Goal: Task Accomplishment & Management: Use online tool/utility

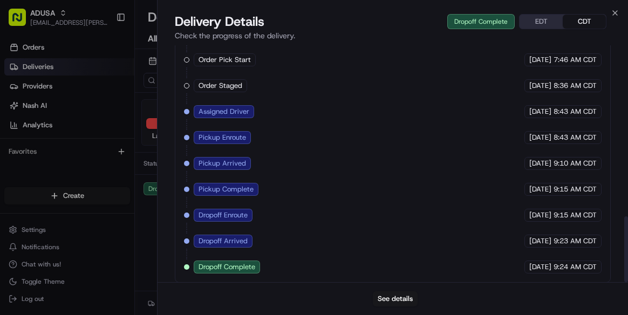
scroll to position [615, 0]
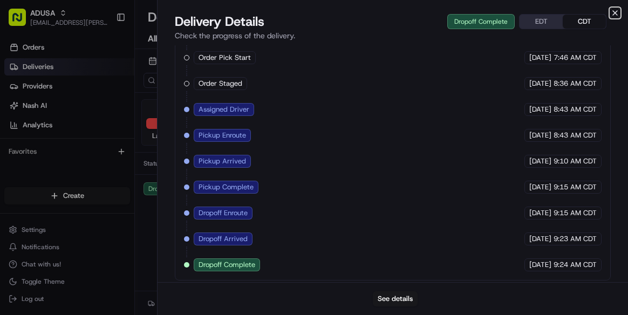
click at [615, 15] on icon "button" at bounding box center [615, 13] width 9 height 9
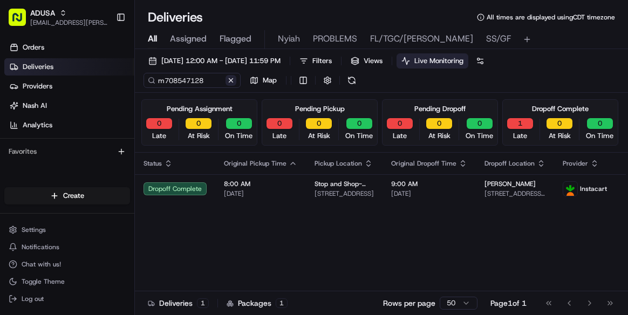
click at [229, 76] on button at bounding box center [231, 80] width 11 height 11
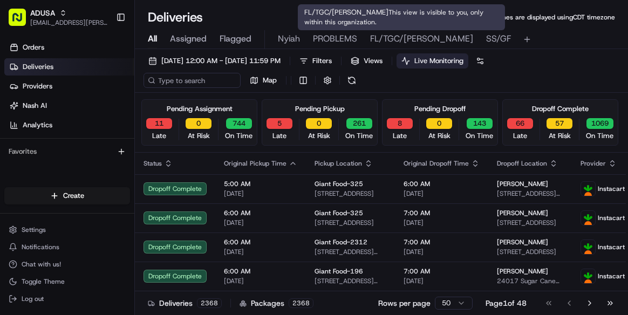
click at [406, 38] on span "FL/TGC/Martins" at bounding box center [421, 38] width 103 height 13
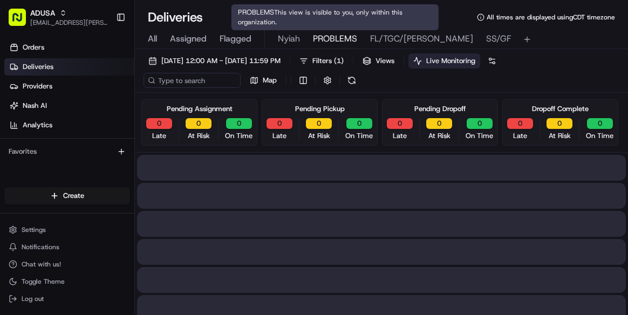
click at [326, 31] on button "PROBLEMS" at bounding box center [335, 39] width 44 height 18
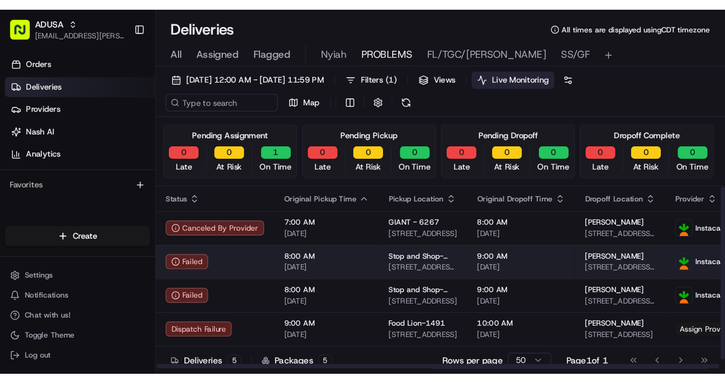
scroll to position [9, 0]
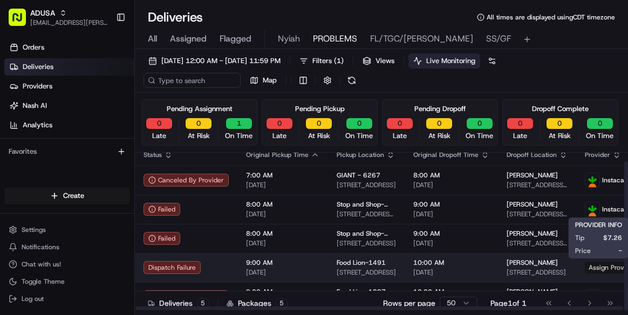
click at [596, 268] on span "Assign Provider" at bounding box center [612, 268] width 55 height 12
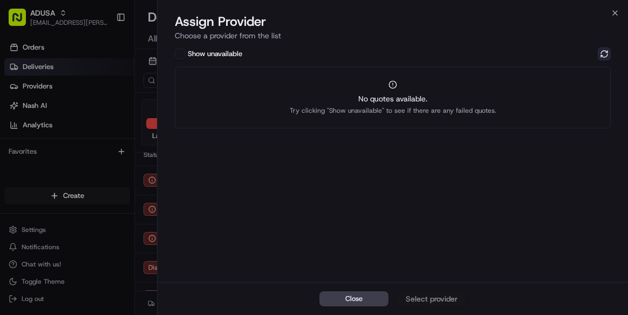
click at [602, 55] on button at bounding box center [604, 53] width 13 height 13
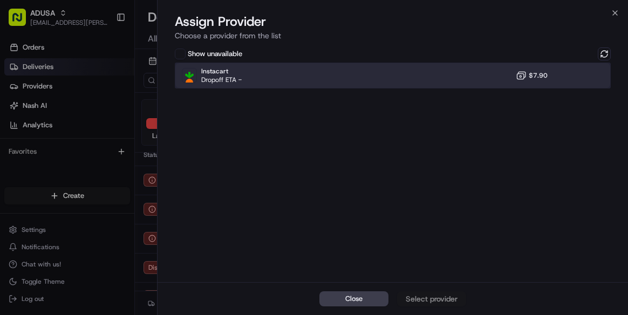
click at [248, 76] on div "Instacart Dropoff ETA - $7.90" at bounding box center [393, 76] width 436 height 26
click at [425, 297] on div "Assign Provider" at bounding box center [431, 299] width 53 height 11
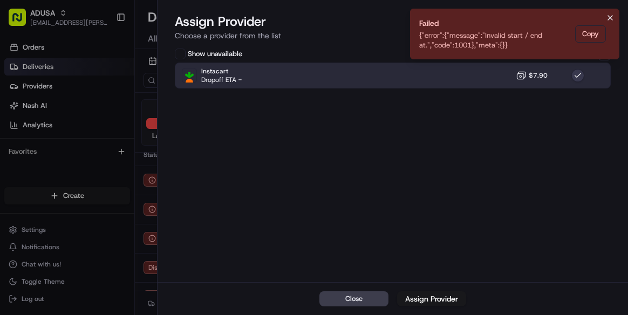
click at [610, 16] on icon "Notifications (F8)" at bounding box center [610, 17] width 9 height 9
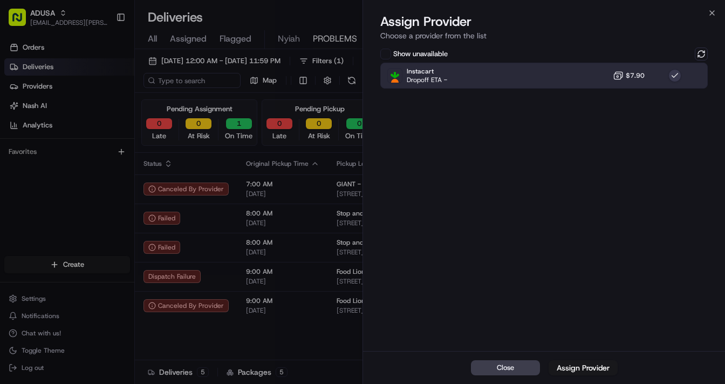
scroll to position [0, 0]
click at [628, 13] on icon "button" at bounding box center [712, 13] width 9 height 9
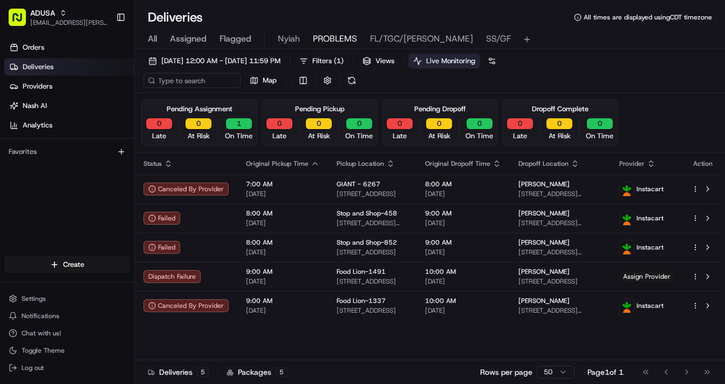
click at [554, 315] on html "ADUSA lanyia.patton@adusa.com Toggle Sidebar Orders Deliveries Providers Nash A…" at bounding box center [362, 192] width 725 height 384
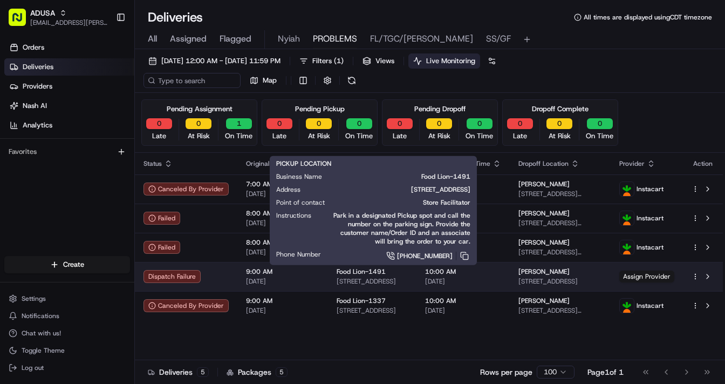
click at [362, 274] on span "Food Lion-1491" at bounding box center [361, 271] width 49 height 9
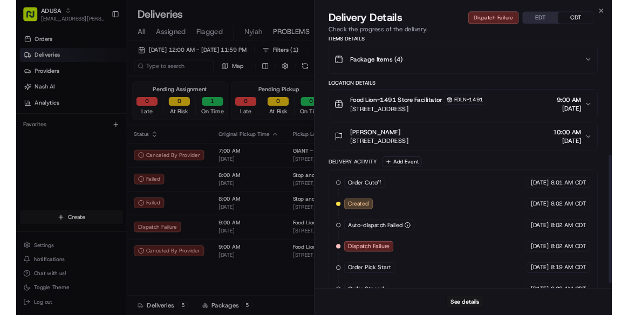
scroll to position [289, 0]
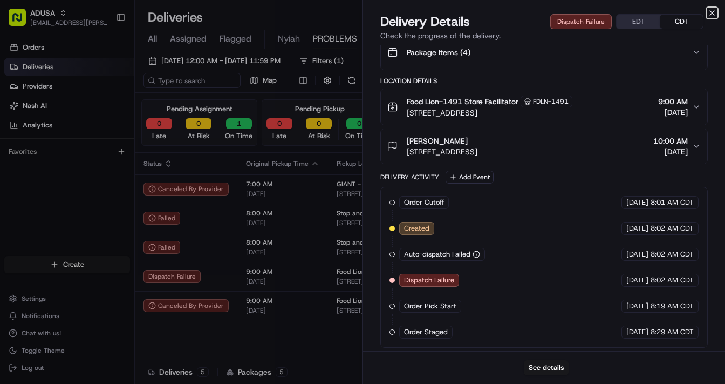
click at [628, 9] on icon "button" at bounding box center [712, 13] width 9 height 9
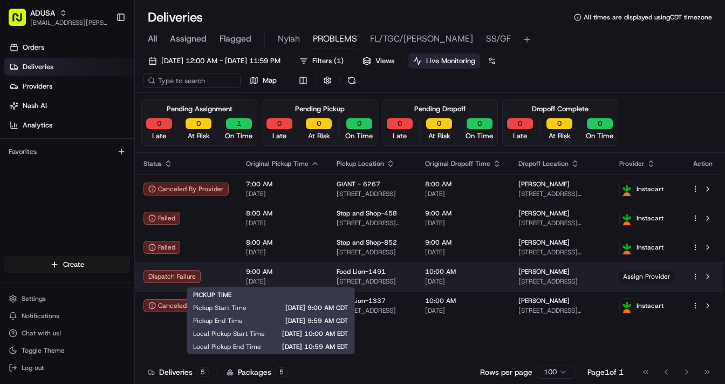
click at [296, 277] on span "[DATE]" at bounding box center [282, 281] width 73 height 9
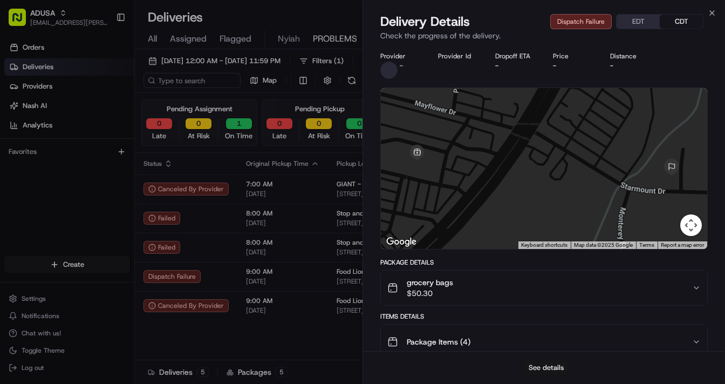
click at [552, 315] on button "See details" at bounding box center [546, 367] width 45 height 15
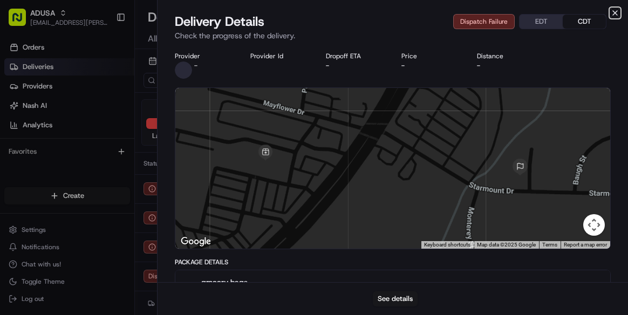
click at [615, 10] on icon "button" at bounding box center [615, 13] width 9 height 9
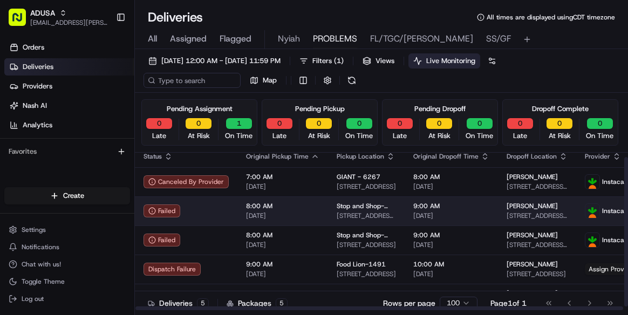
scroll to position [9, 0]
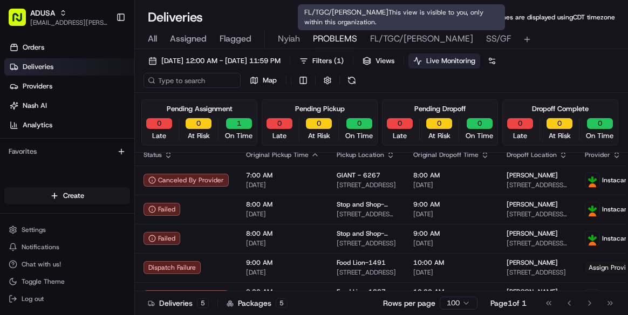
click at [401, 40] on span "FL/TGC/Martins" at bounding box center [421, 38] width 103 height 13
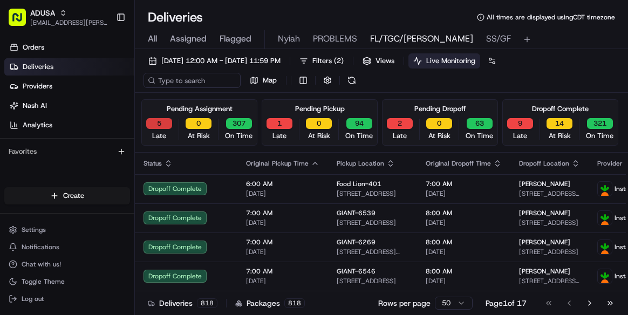
click at [155, 123] on button "5" at bounding box center [159, 123] width 26 height 11
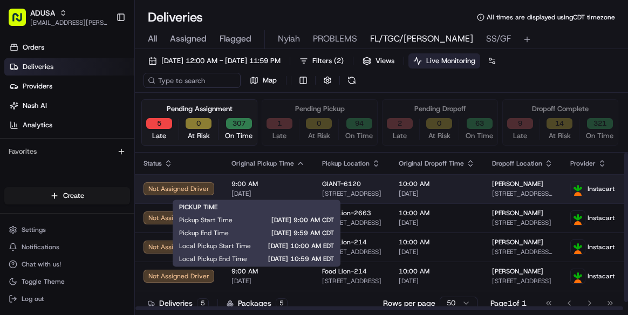
click at [282, 188] on div "9:00 AM 08/22/2025" at bounding box center [268, 189] width 73 height 18
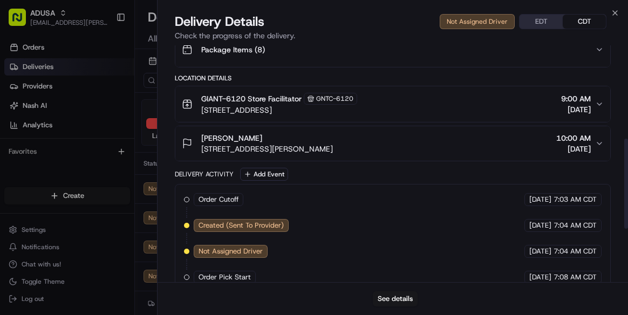
scroll to position [384, 0]
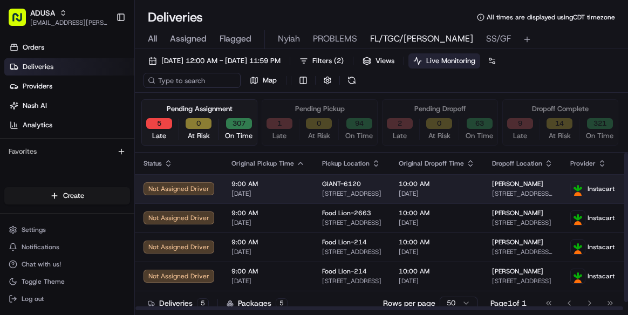
click at [574, 189] on img at bounding box center [578, 189] width 14 height 14
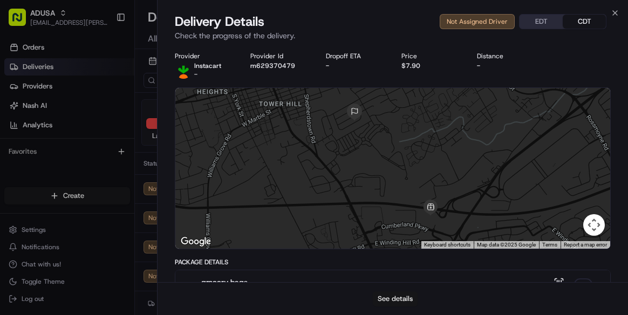
click at [404, 297] on button "See details" at bounding box center [395, 298] width 45 height 15
drag, startPoint x: 615, startPoint y: 13, endPoint x: 543, endPoint y: 6, distance: 72.1
click at [615, 13] on icon "button" at bounding box center [615, 13] width 4 height 4
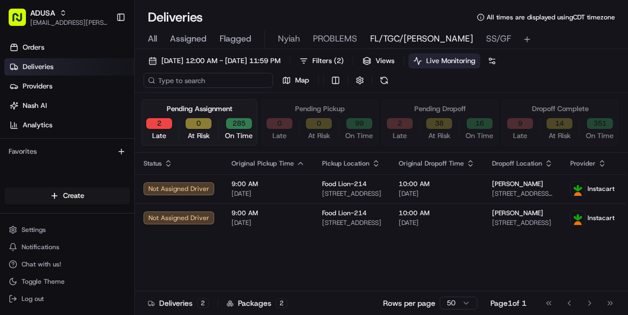
click at [205, 80] on input at bounding box center [209, 80] width 130 height 15
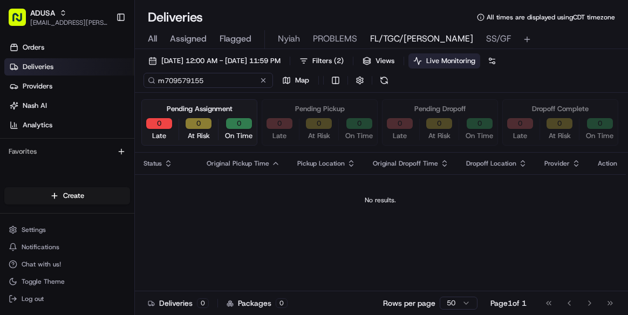
drag, startPoint x: 210, startPoint y: 82, endPoint x: 164, endPoint y: 82, distance: 45.9
click at [156, 84] on input "m709579155" at bounding box center [209, 80] width 130 height 15
type input "m709579155"
click at [153, 40] on span "All" at bounding box center [152, 38] width 9 height 13
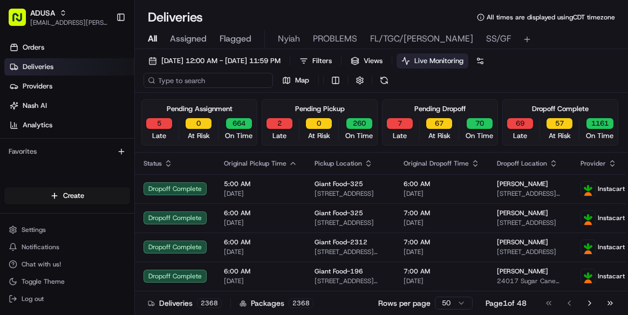
click at [188, 84] on input at bounding box center [209, 80] width 130 height 15
paste input "m709579155"
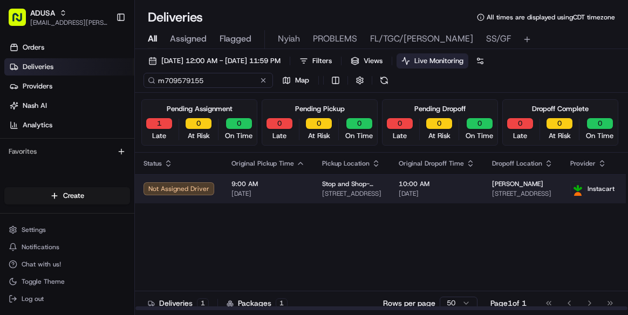
type input "m709579155"
click at [302, 188] on td "9:00 AM 08/22/2025" at bounding box center [268, 188] width 91 height 29
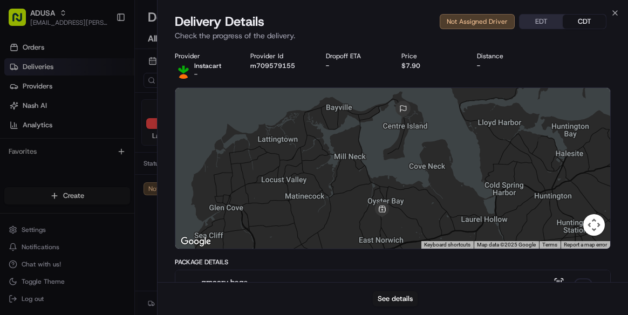
click at [529, 69] on div "-" at bounding box center [506, 66] width 58 height 9
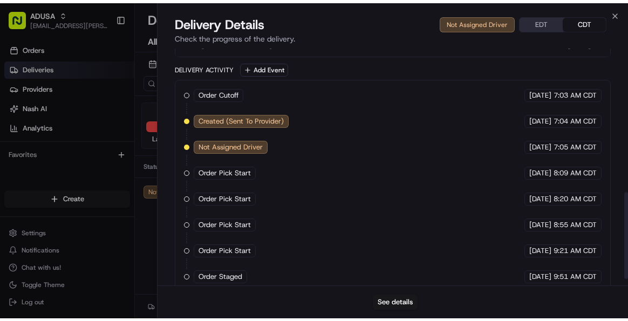
scroll to position [410, 0]
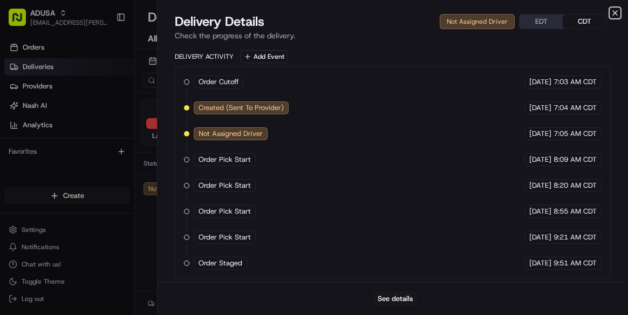
click at [616, 12] on icon "button" at bounding box center [615, 13] width 4 height 4
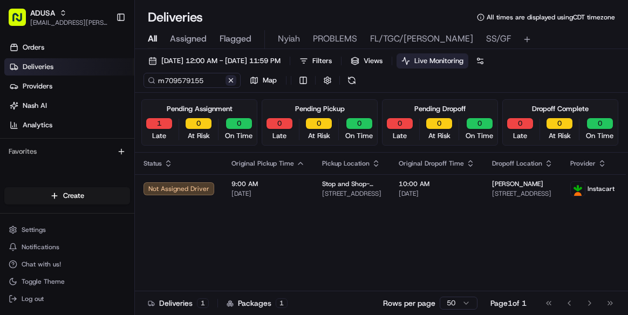
click at [229, 83] on button at bounding box center [231, 80] width 11 height 11
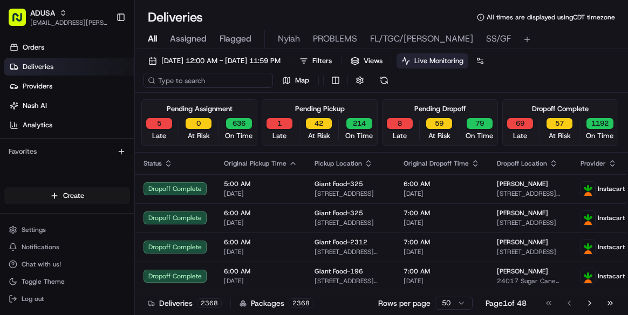
click at [177, 81] on input at bounding box center [209, 80] width 130 height 15
click at [151, 42] on span "All" at bounding box center [152, 38] width 9 height 13
click at [186, 82] on input at bounding box center [209, 80] width 130 height 15
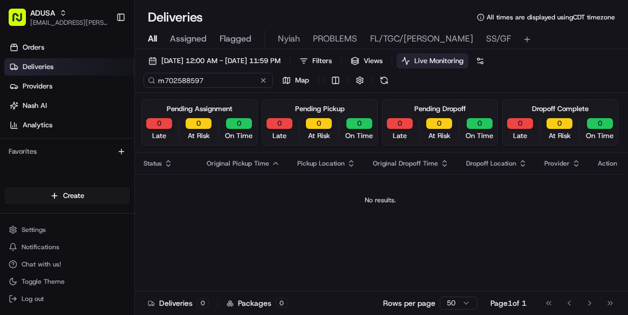
drag, startPoint x: 214, startPoint y: 79, endPoint x: 159, endPoint y: 80, distance: 55.1
click at [159, 80] on input "m702588597" at bounding box center [209, 80] width 130 height 15
type input "m702588597"
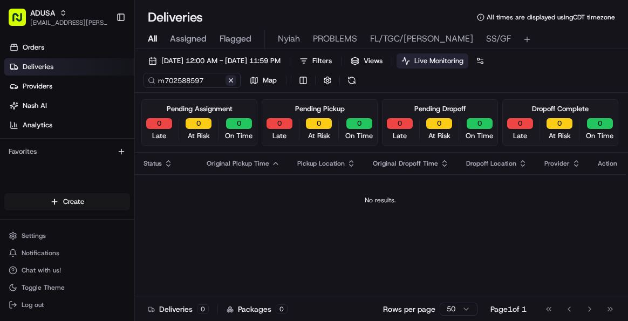
click at [264, 79] on div "m702588597 Map" at bounding box center [252, 80] width 216 height 15
click at [233, 84] on button at bounding box center [231, 80] width 11 height 11
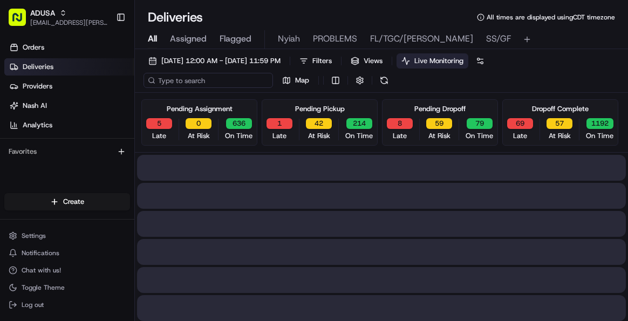
click at [199, 81] on input at bounding box center [209, 80] width 130 height 15
paste input "m706456948"
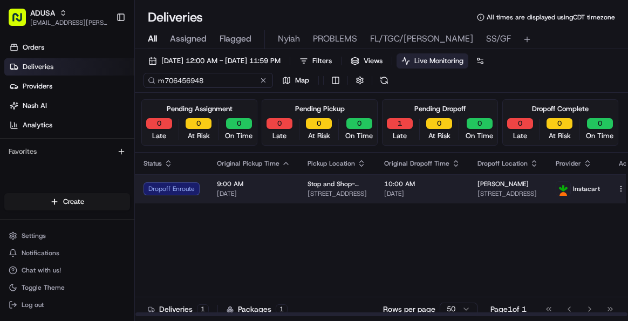
type input "m706456948"
click at [282, 186] on span "9:00 AM" at bounding box center [253, 184] width 73 height 9
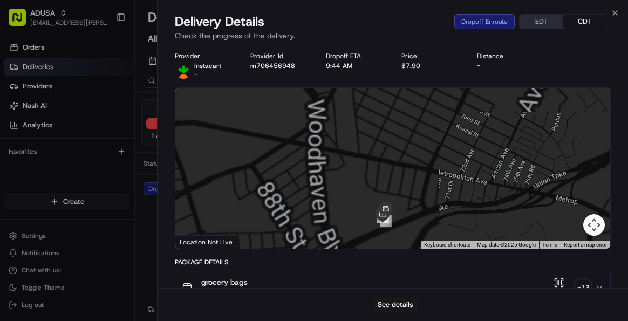
drag, startPoint x: 404, startPoint y: 186, endPoint x: 407, endPoint y: 166, distance: 20.9
click at [407, 166] on div at bounding box center [392, 168] width 435 height 161
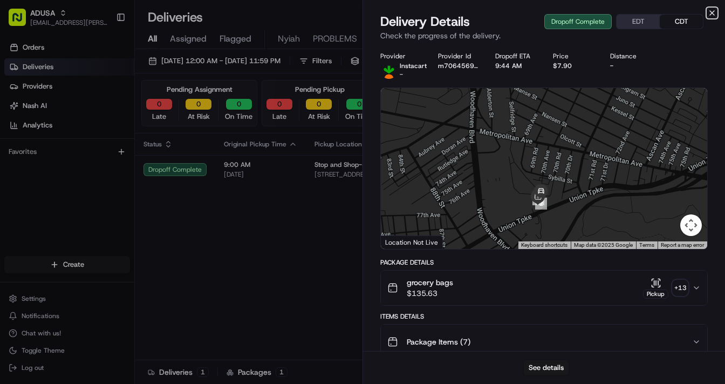
click at [628, 13] on icon "button" at bounding box center [712, 13] width 9 height 9
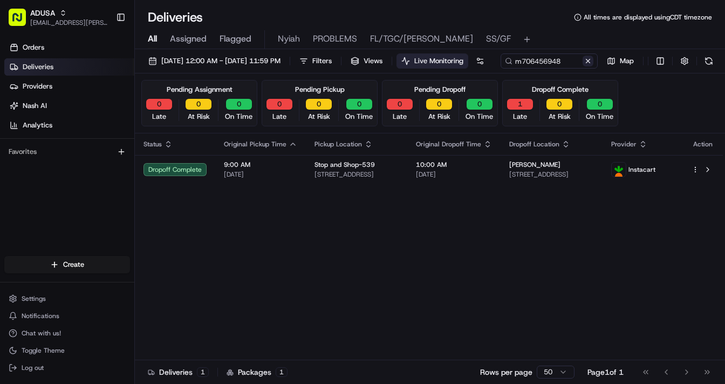
click at [583, 66] on button at bounding box center [588, 61] width 11 height 11
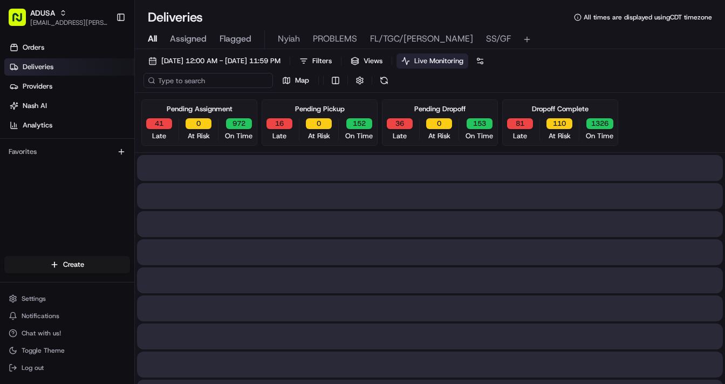
click at [199, 83] on input at bounding box center [209, 80] width 130 height 15
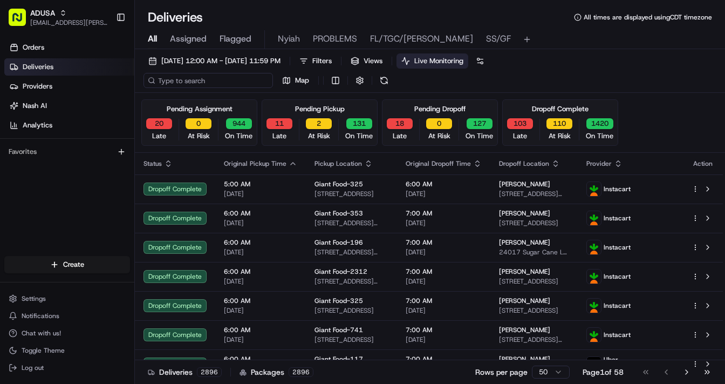
paste input "m707353551"
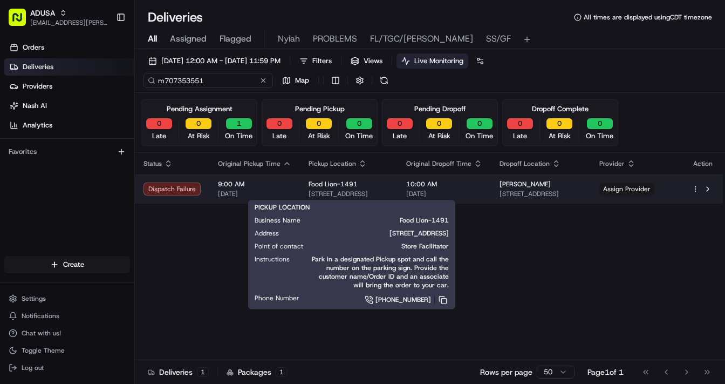
type input "m707353551"
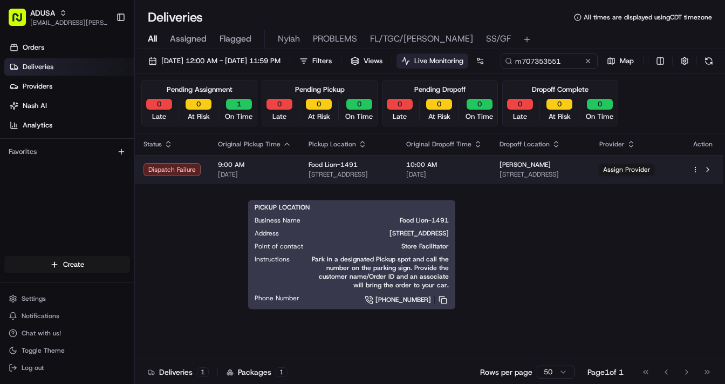
click at [386, 169] on div "Food Lion-1491" at bounding box center [349, 164] width 80 height 9
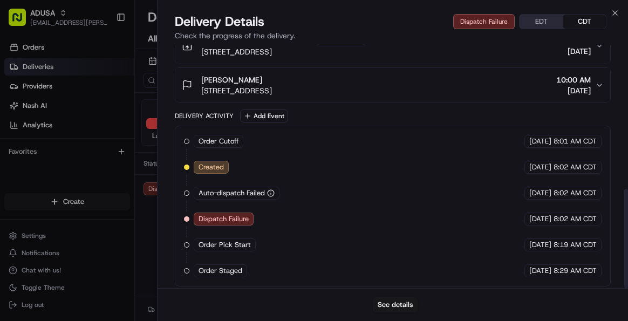
scroll to position [352, 0]
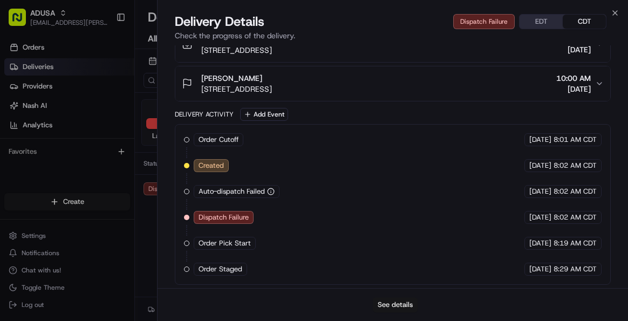
click at [401, 304] on button "See details" at bounding box center [395, 304] width 45 height 15
click at [614, 14] on icon "button" at bounding box center [615, 13] width 4 height 4
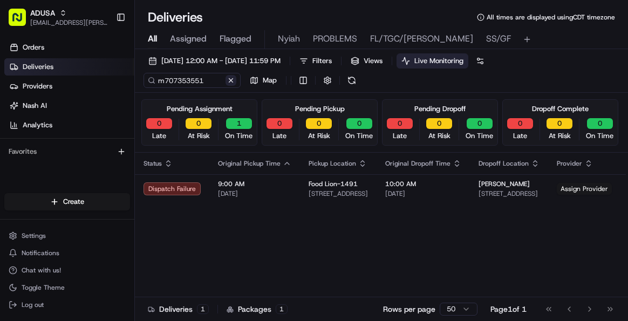
click at [233, 80] on button at bounding box center [231, 80] width 11 height 11
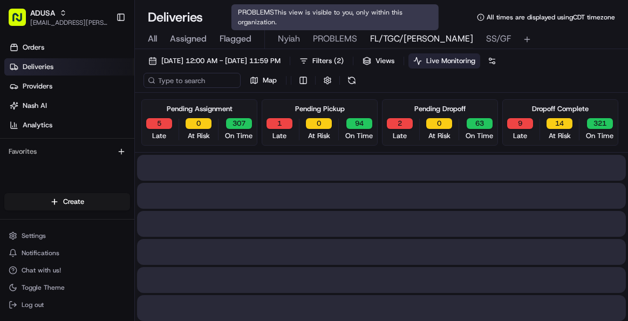
click at [383, 36] on span "FL/TGC/Martins" at bounding box center [421, 38] width 103 height 13
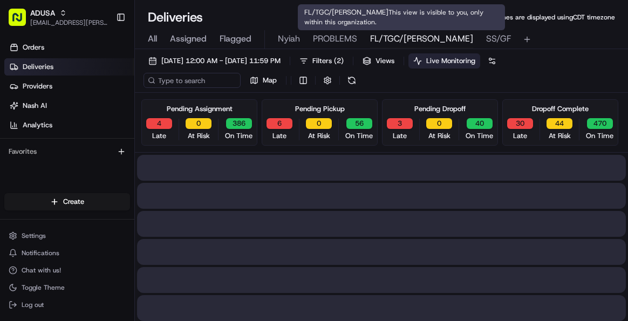
click at [339, 41] on span "PROBLEMS" at bounding box center [335, 38] width 44 height 13
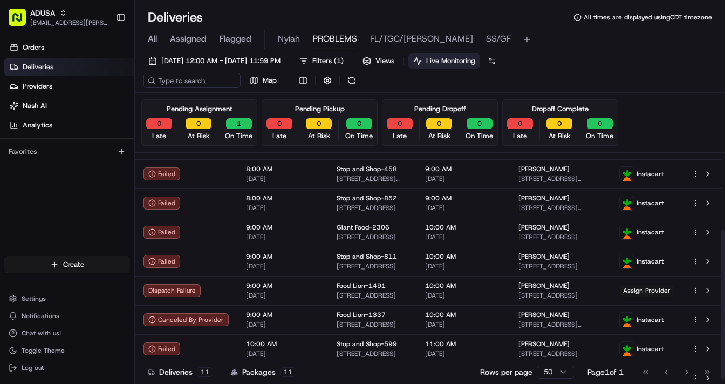
scroll to position [115, 0]
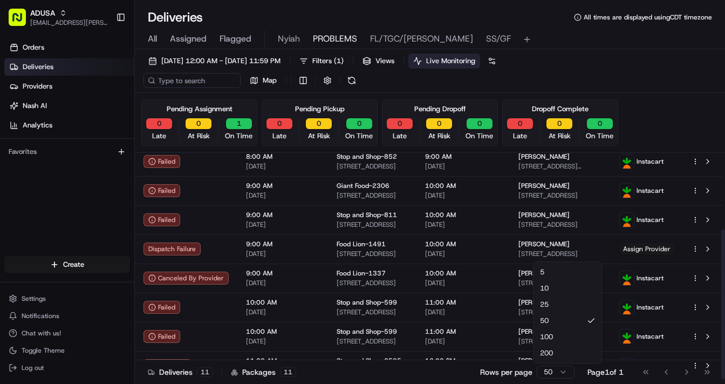
click at [553, 315] on html "ADUSA lanyia.patton@adusa.com Toggle Sidebar Orders Deliveries Providers Nash A…" at bounding box center [362, 192] width 725 height 384
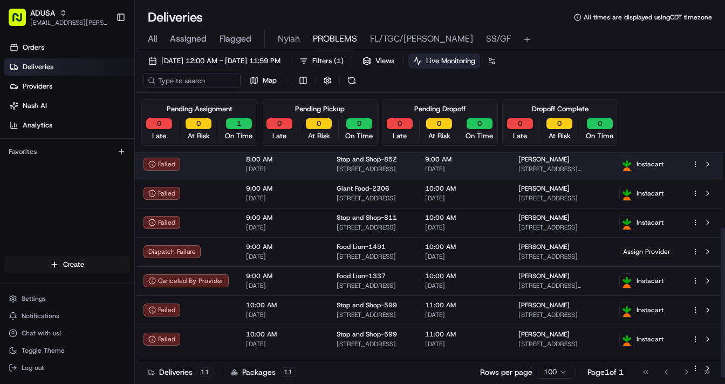
scroll to position [115, 0]
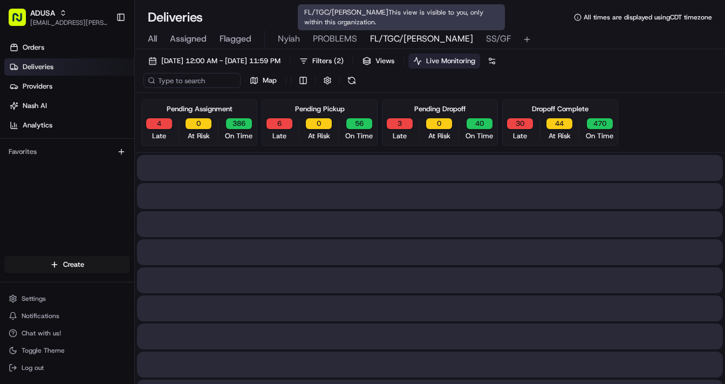
click at [395, 36] on span "FL/TGC/Martins" at bounding box center [421, 38] width 103 height 13
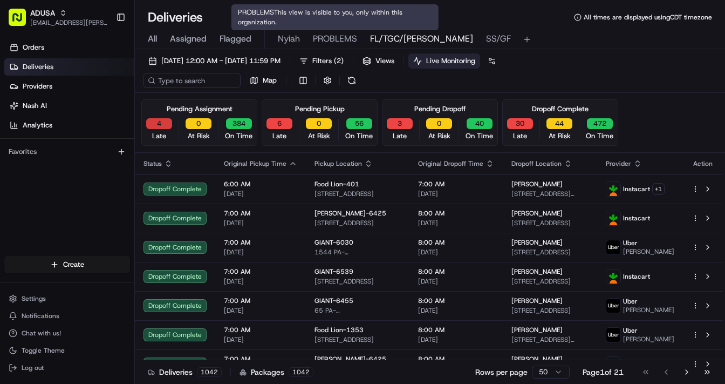
click at [155, 124] on button "4" at bounding box center [159, 123] width 26 height 11
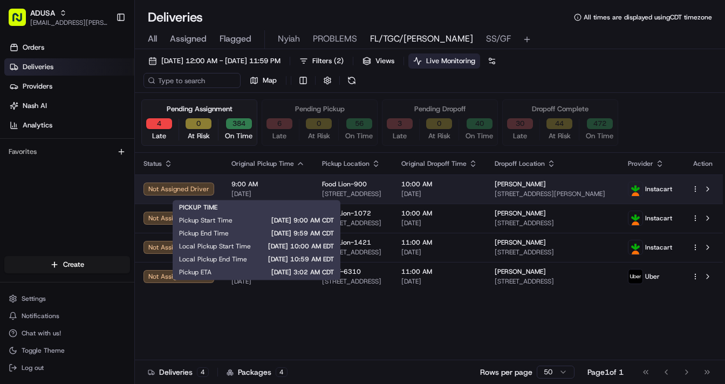
click at [289, 185] on span "9:00 AM" at bounding box center [268, 184] width 73 height 9
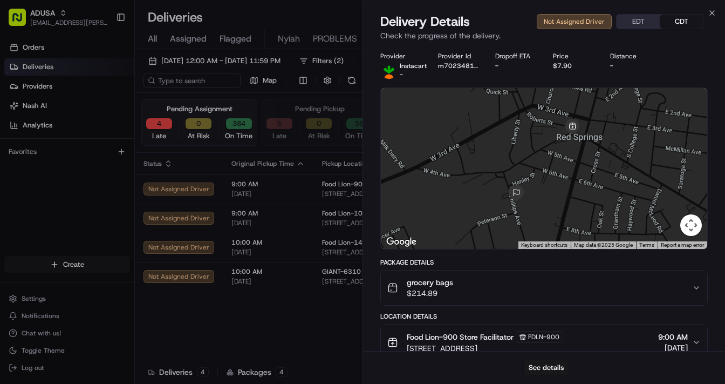
scroll to position [261, 0]
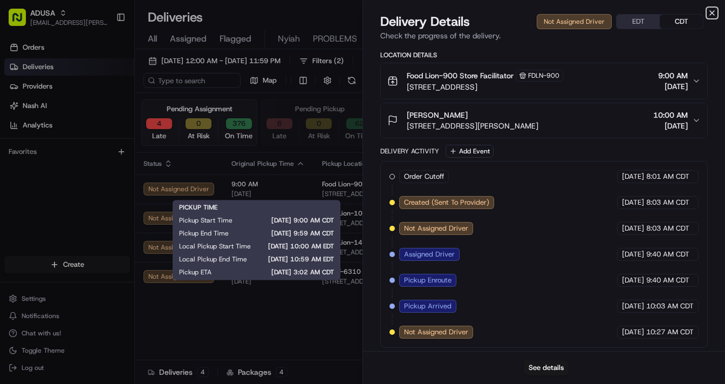
click at [628, 10] on icon "button" at bounding box center [712, 13] width 9 height 9
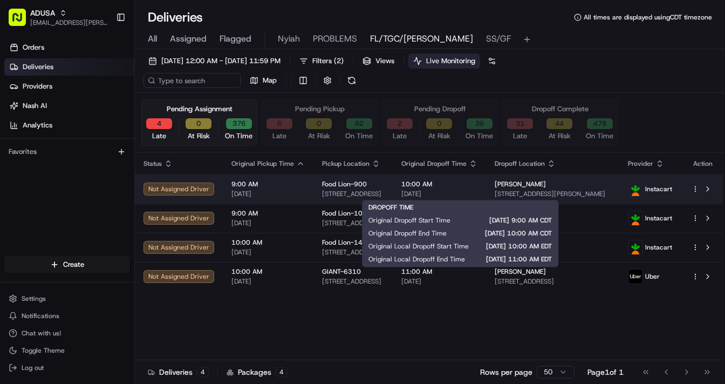
click at [478, 189] on span "[DATE]" at bounding box center [439, 193] width 76 height 9
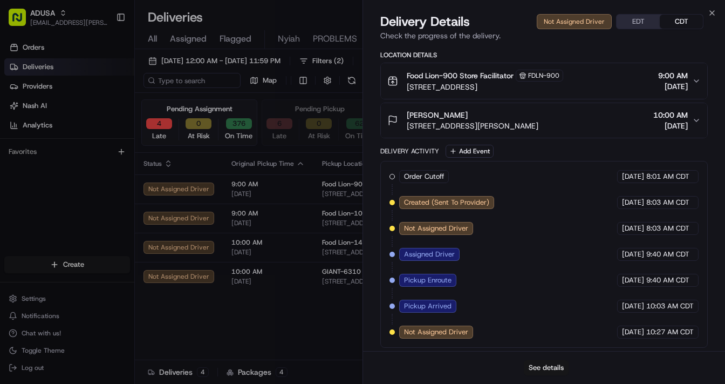
click at [550, 315] on button "See details" at bounding box center [546, 367] width 45 height 15
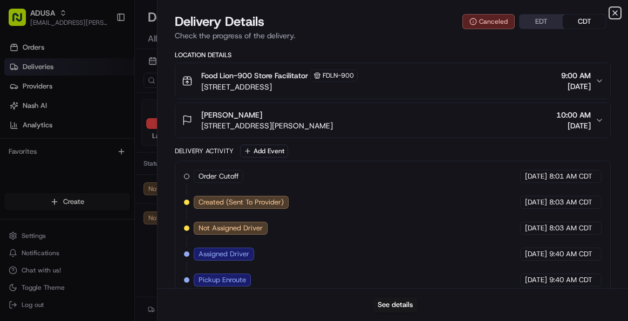
click at [616, 15] on icon "button" at bounding box center [615, 13] width 9 height 9
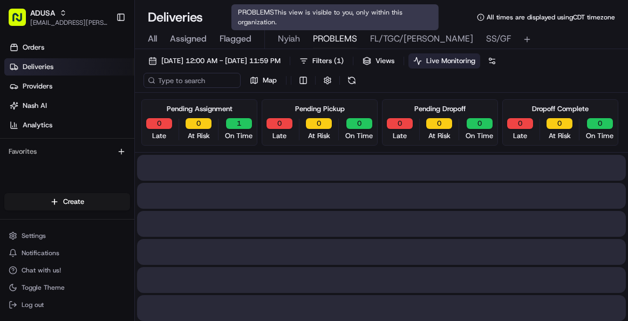
click at [333, 39] on span "PROBLEMS" at bounding box center [335, 38] width 44 height 13
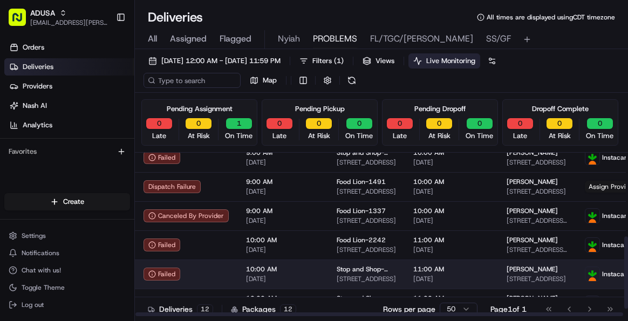
scroll to position [207, 0]
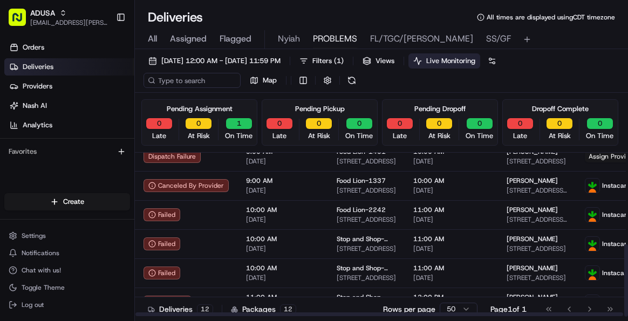
click at [462, 310] on html "ADUSA lanyia.patton@adusa.com Toggle Sidebar Orders Deliveries Providers Nash A…" at bounding box center [314, 160] width 628 height 321
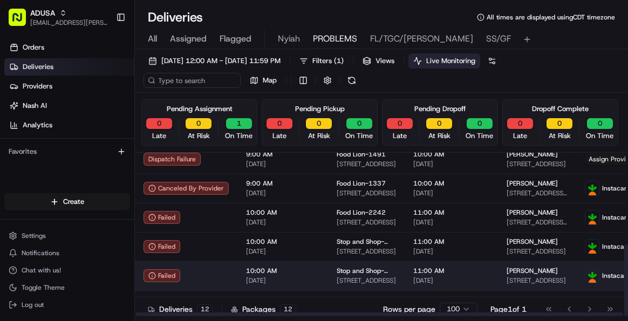
scroll to position [207, 0]
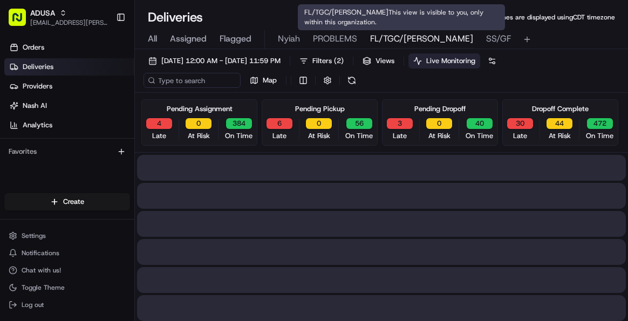
click at [378, 41] on span "FL/TGC/Martins" at bounding box center [421, 38] width 103 height 13
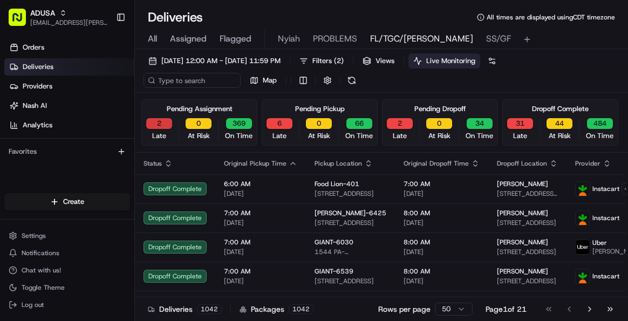
click at [161, 123] on button "2" at bounding box center [159, 123] width 26 height 11
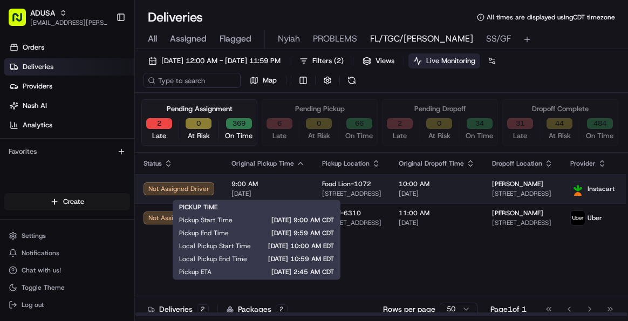
click at [288, 185] on span "9:00 AM" at bounding box center [268, 184] width 73 height 9
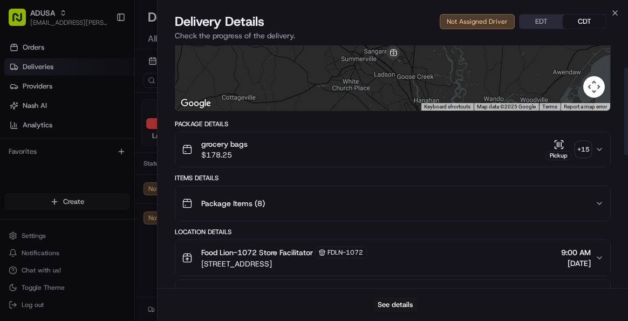
scroll to position [41, 0]
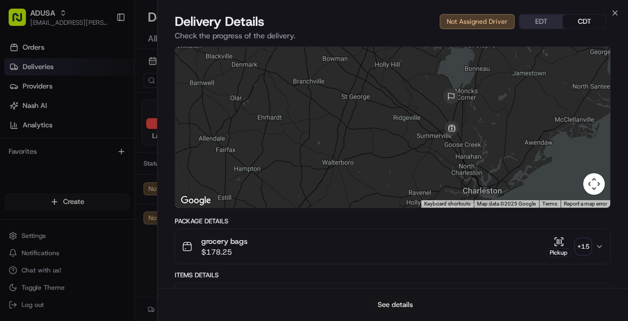
click at [392, 304] on button "See details" at bounding box center [395, 304] width 45 height 15
click at [613, 10] on icon "button" at bounding box center [615, 13] width 9 height 9
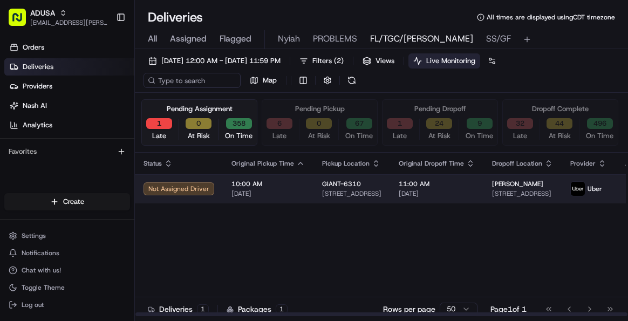
click at [298, 185] on span "10:00 AM" at bounding box center [268, 184] width 73 height 9
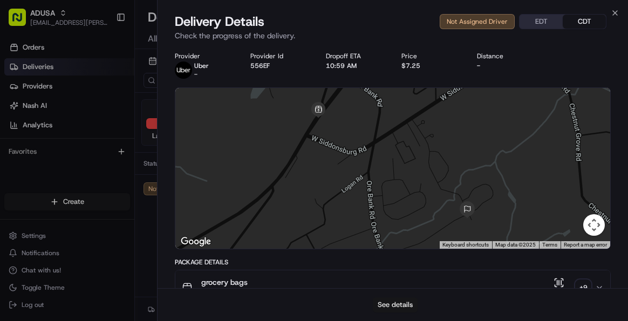
click at [396, 303] on button "See details" at bounding box center [395, 304] width 45 height 15
click at [613, 10] on icon "button" at bounding box center [615, 13] width 9 height 9
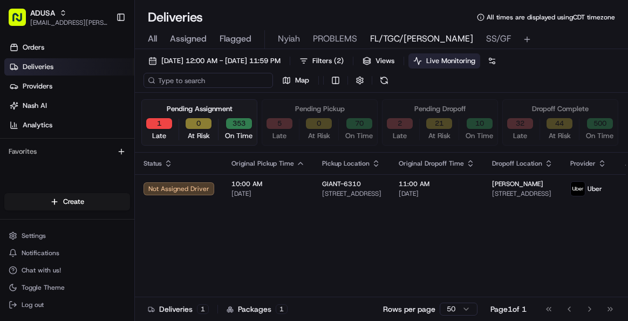
click at [197, 82] on input at bounding box center [209, 80] width 130 height 15
paste input "m520615677"
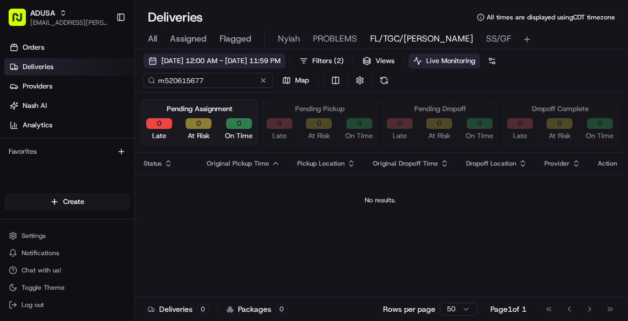
type input "m520615677"
click at [210, 59] on span "08/22/2025 12:00 AM - 08/22/2025 11:59 PM" at bounding box center [220, 61] width 119 height 10
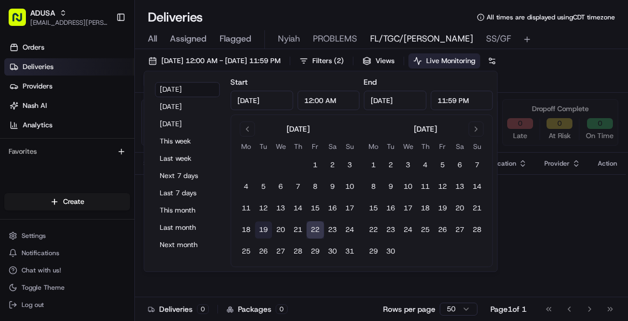
click at [261, 230] on button "19" at bounding box center [263, 229] width 17 height 17
type input "Aug 19, 2025"
click at [263, 228] on button "19" at bounding box center [263, 229] width 17 height 17
click at [549, 231] on div "Status Original Pickup Time Pickup Location Original Dropoff Time Dropoff Locat…" at bounding box center [380, 235] width 491 height 164
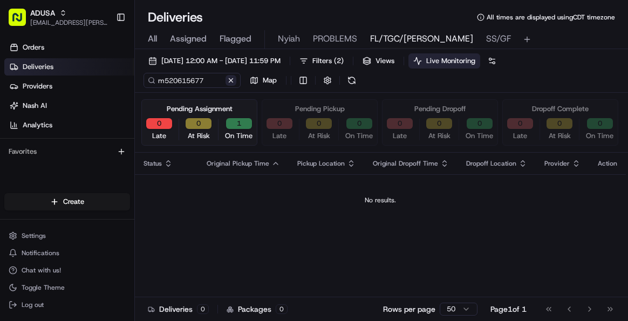
click at [232, 83] on button at bounding box center [231, 80] width 11 height 11
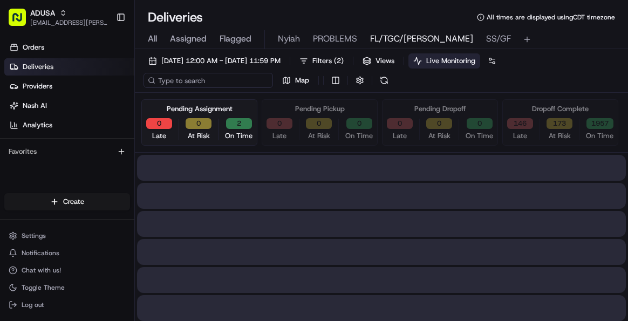
click at [195, 84] on input at bounding box center [209, 80] width 130 height 15
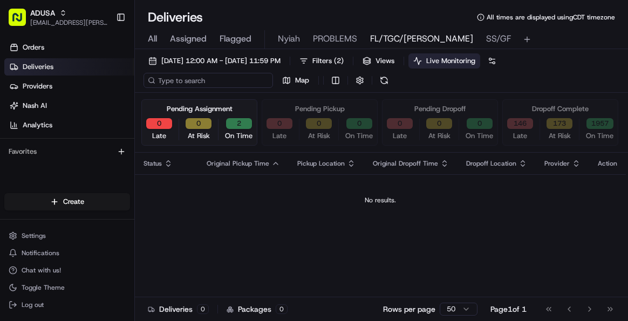
paste input "m520615677"
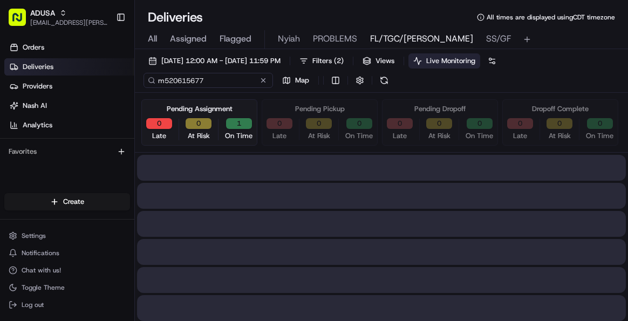
type input "m520615677"
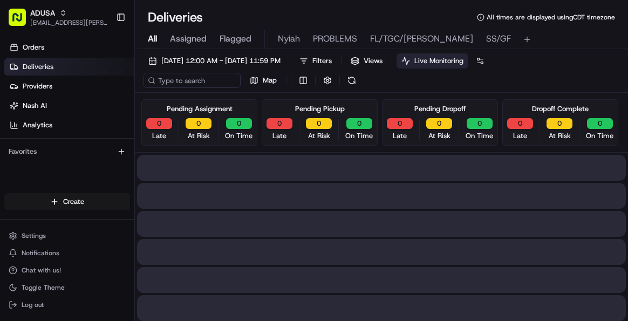
click at [153, 37] on span "All" at bounding box center [152, 38] width 9 height 13
click at [153, 39] on span "All" at bounding box center [152, 38] width 9 height 13
click at [189, 85] on input at bounding box center [209, 80] width 130 height 15
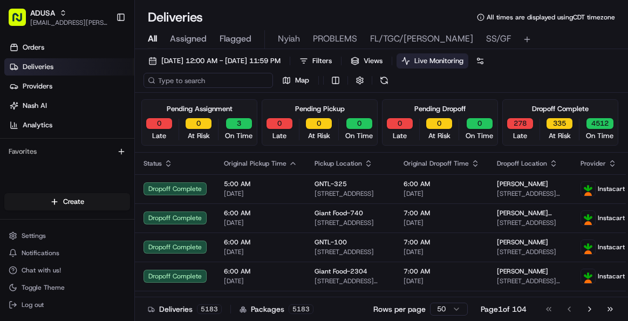
paste input "m520615677"
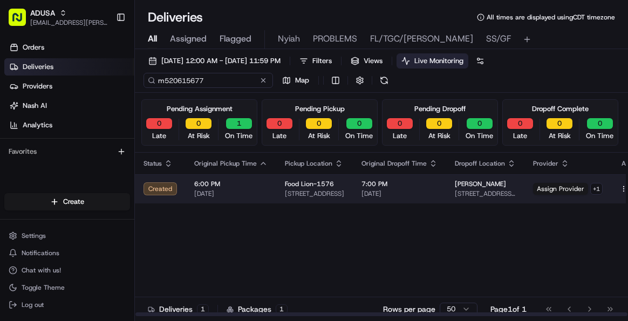
type input "m520615677"
click at [255, 189] on span "08/19/2025" at bounding box center [230, 193] width 73 height 9
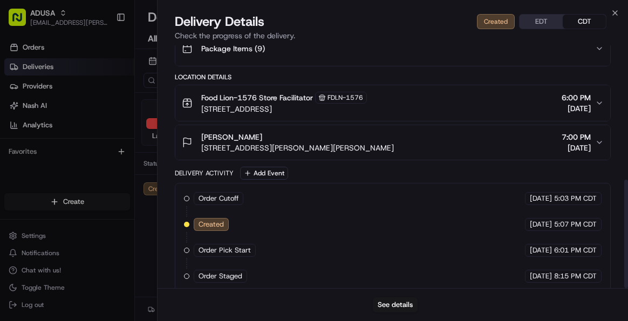
scroll to position [301, 0]
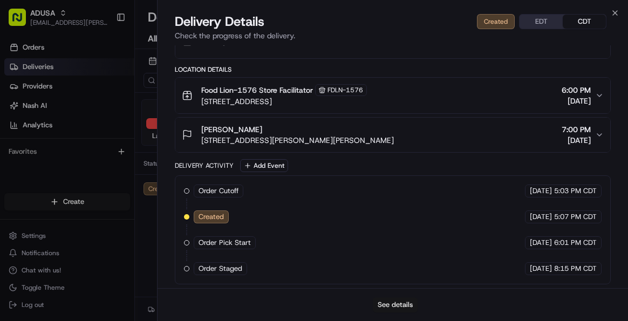
click at [390, 301] on button "See details" at bounding box center [395, 304] width 45 height 15
click at [391, 299] on button "See details" at bounding box center [395, 304] width 45 height 15
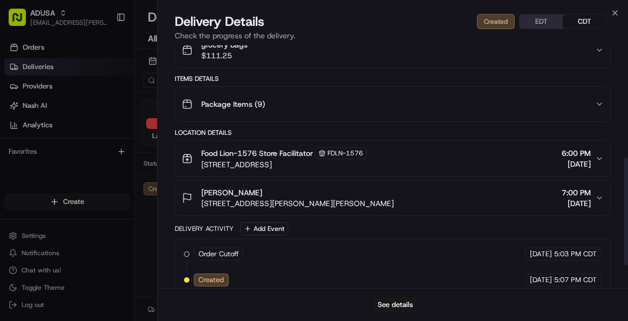
scroll to position [214, 0]
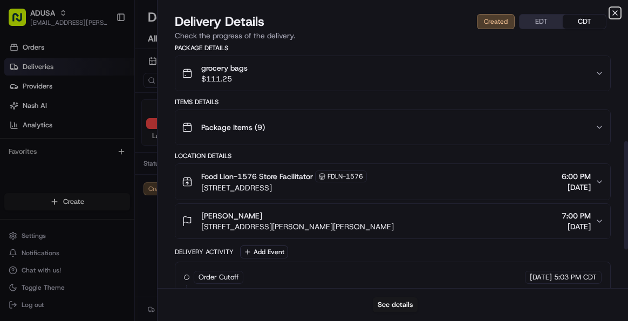
click at [612, 12] on icon "button" at bounding box center [615, 13] width 9 height 9
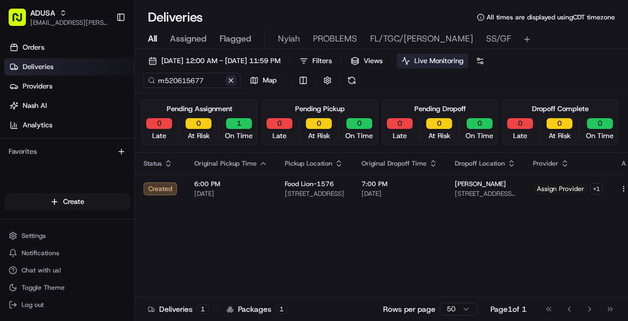
click at [232, 78] on button at bounding box center [231, 80] width 11 height 11
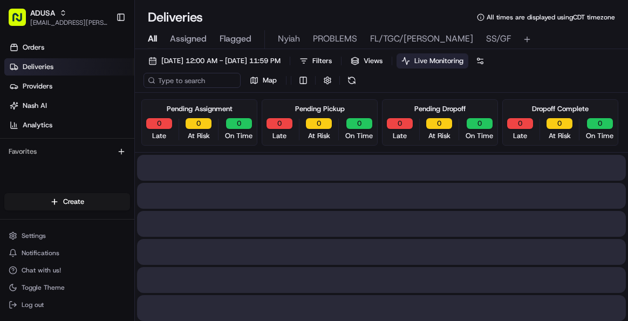
click at [146, 34] on div "All Assigned Flagged Nyiah PROBLEMS FL/TGC/Martins SS/GF" at bounding box center [381, 39] width 493 height 19
click at [154, 41] on span "All" at bounding box center [152, 38] width 9 height 13
click at [189, 80] on input at bounding box center [209, 80] width 130 height 15
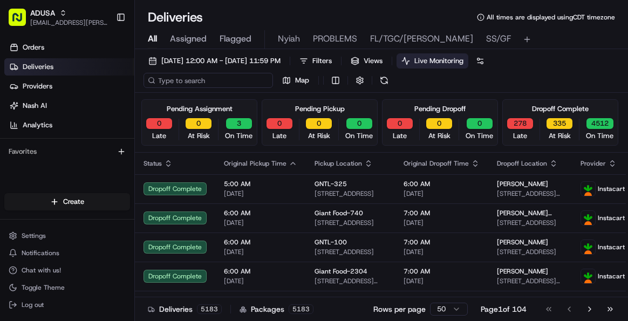
paste input "m705679680"
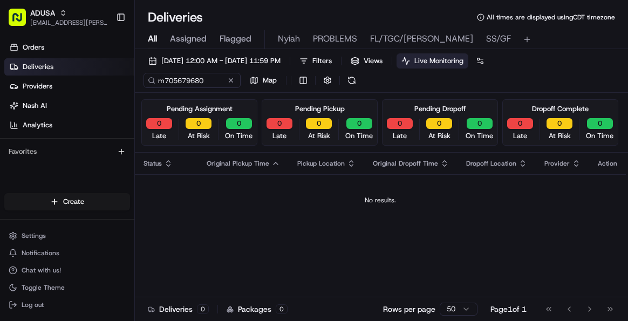
click at [152, 39] on span "All" at bounding box center [152, 38] width 9 height 13
click at [153, 39] on span "All" at bounding box center [152, 38] width 9 height 13
drag, startPoint x: 212, startPoint y: 77, endPoint x: 218, endPoint y: 77, distance: 6.0
click at [212, 77] on input "m705679680" at bounding box center [209, 80] width 130 height 15
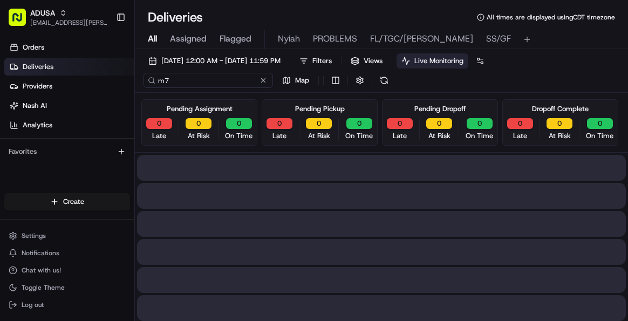
type input "m"
type input "m705679680"
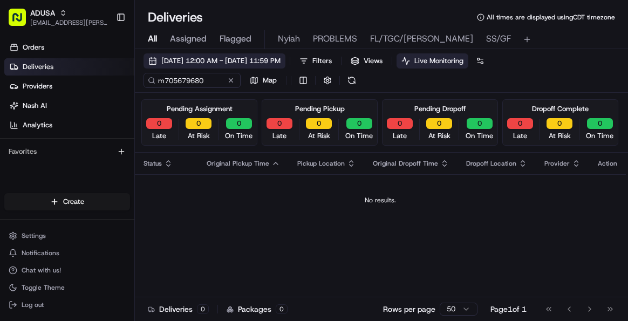
click at [172, 57] on span "08/19/2025 12:00 AM - 08/19/2025 11:59 PM" at bounding box center [220, 61] width 119 height 10
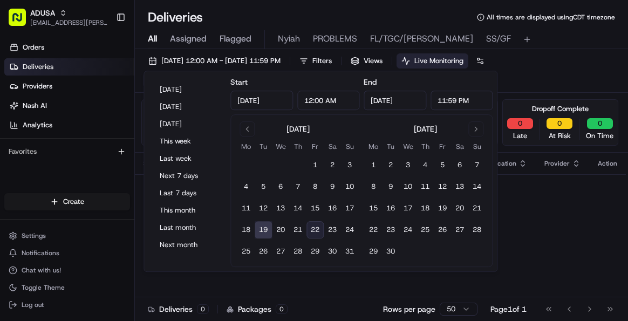
click at [319, 229] on button "22" at bounding box center [315, 229] width 17 height 17
type input "Aug 22, 2025"
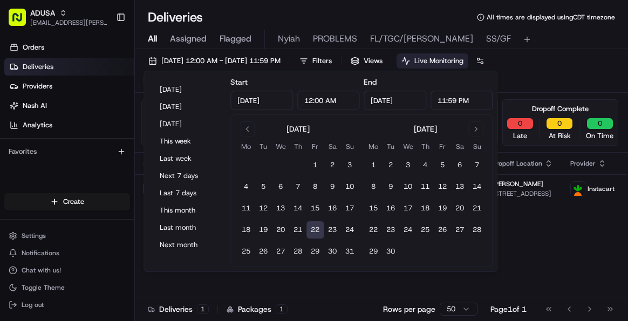
click at [317, 229] on button "22" at bounding box center [315, 229] width 17 height 17
click at [563, 268] on div "Status Original Pickup Time Pickup Location Original Dropoff Time Dropoff Locat…" at bounding box center [399, 235] width 528 height 164
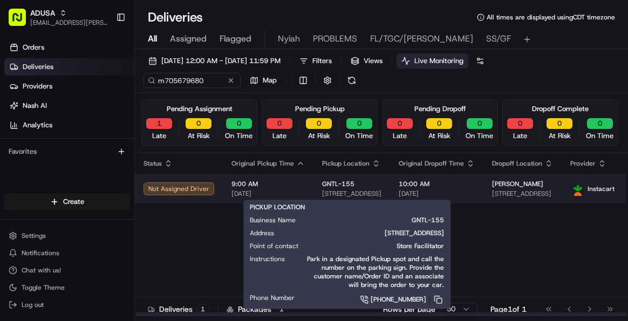
click at [370, 187] on div "GNTL-155" at bounding box center [351, 184] width 59 height 9
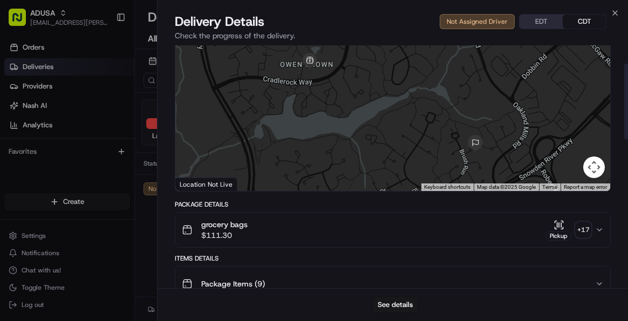
scroll to position [57, 0]
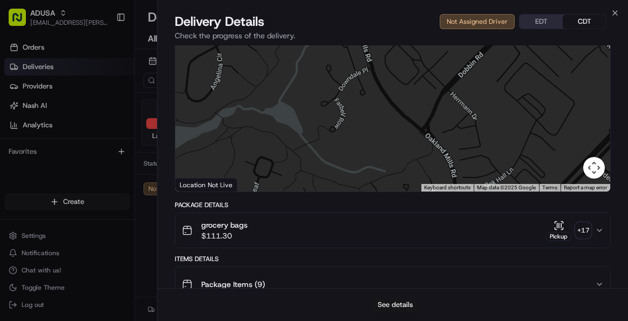
click at [400, 300] on button "See details" at bounding box center [395, 304] width 45 height 15
click at [616, 11] on icon "button" at bounding box center [615, 13] width 9 height 9
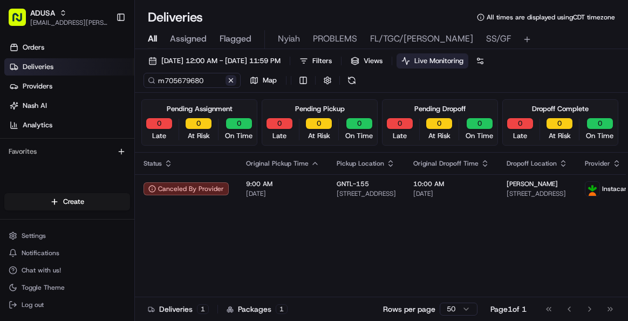
click at [233, 80] on button at bounding box center [231, 80] width 11 height 11
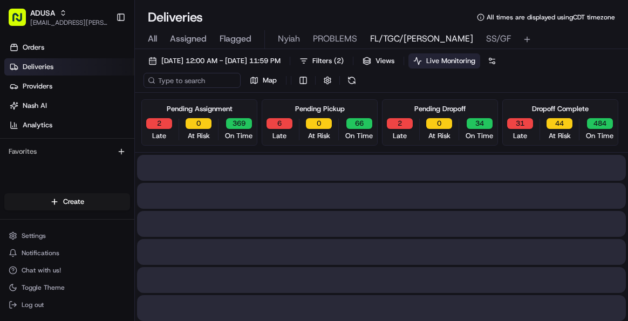
click at [399, 38] on span "FL/TGC/Martins" at bounding box center [421, 38] width 103 height 13
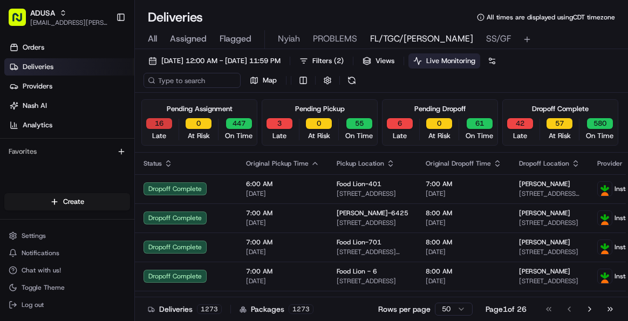
click at [160, 119] on button "16" at bounding box center [159, 123] width 26 height 11
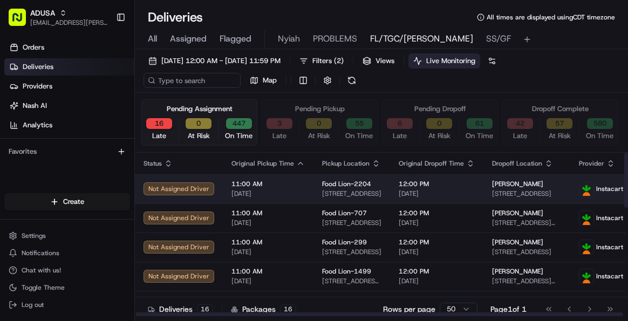
click at [296, 189] on span "[DATE]" at bounding box center [268, 193] width 73 height 9
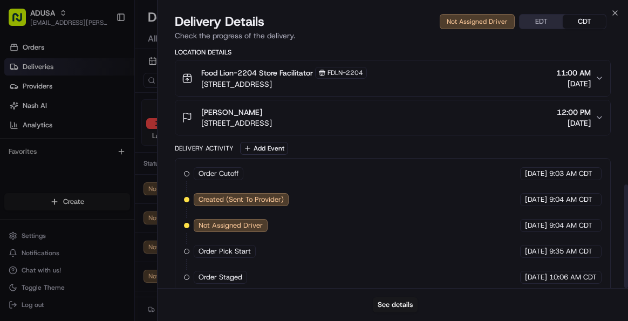
scroll to position [326, 0]
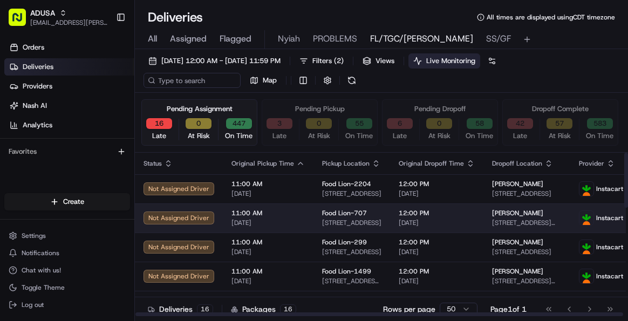
click at [179, 216] on div "Not Assigned Driver" at bounding box center [179, 218] width 71 height 13
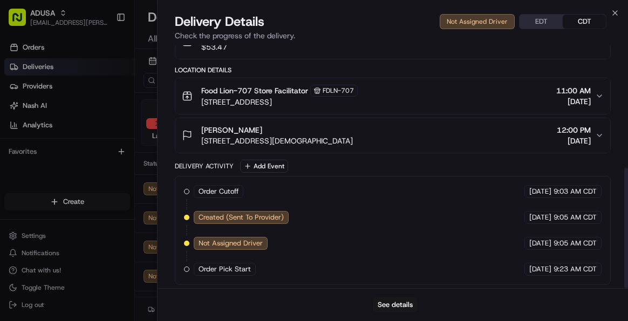
scroll to position [247, 0]
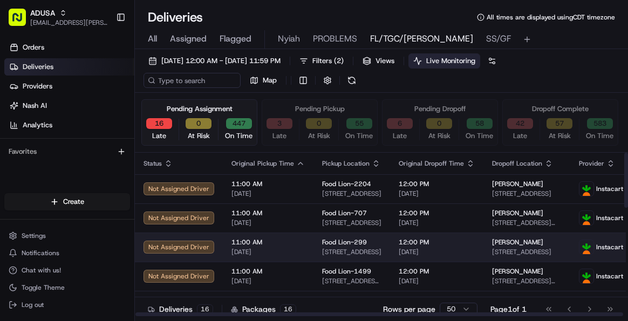
click at [162, 248] on div "Not Assigned Driver" at bounding box center [179, 247] width 71 height 13
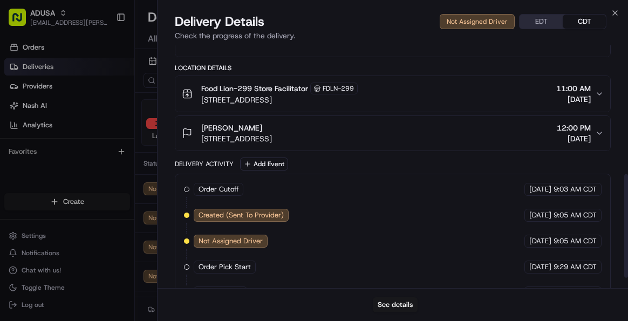
scroll to position [326, 0]
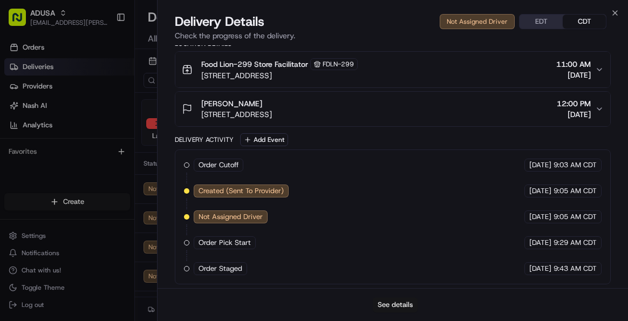
click at [390, 305] on button "See details" at bounding box center [395, 304] width 45 height 15
click at [616, 16] on icon "button" at bounding box center [615, 13] width 9 height 9
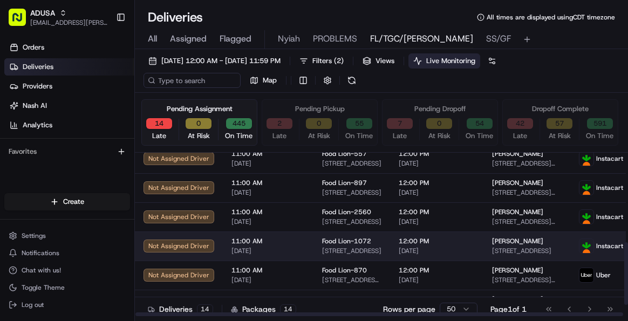
scroll to position [266, 0]
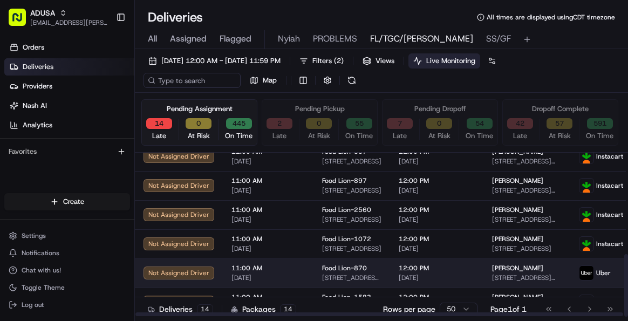
click at [215, 275] on td "Not Assigned Driver" at bounding box center [179, 272] width 88 height 29
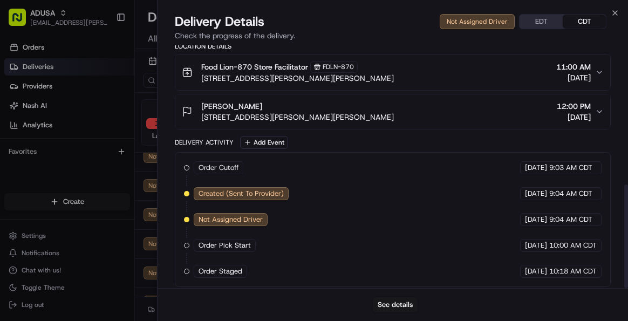
scroll to position [326, 0]
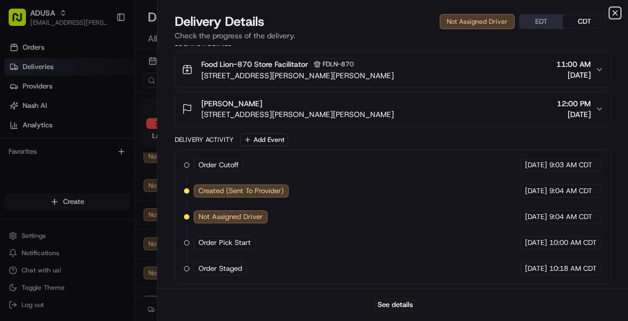
click at [615, 13] on icon "button" at bounding box center [615, 13] width 4 height 4
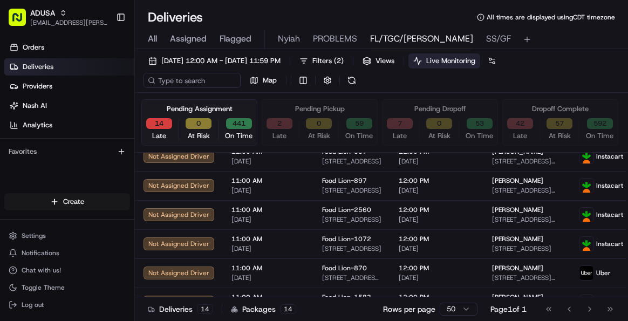
click at [166, 124] on button "14" at bounding box center [159, 123] width 26 height 11
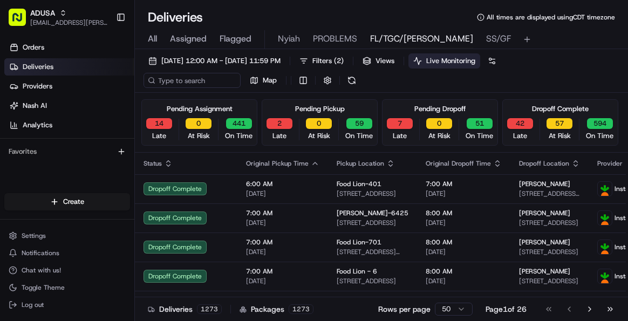
click at [475, 57] on span "Live Monitoring" at bounding box center [450, 61] width 49 height 10
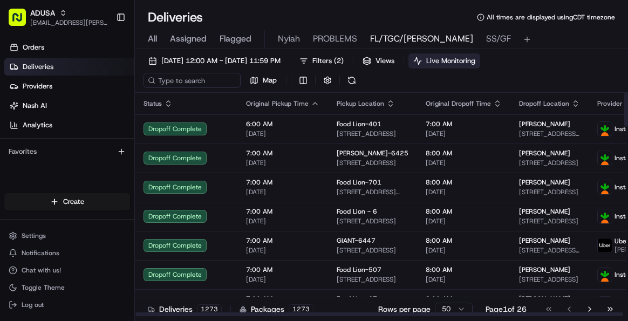
click at [475, 56] on span "Live Monitoring" at bounding box center [450, 61] width 49 height 10
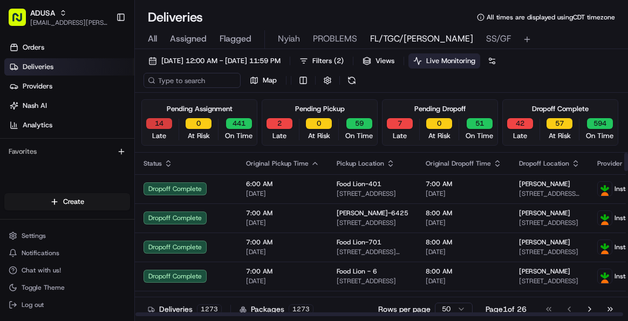
click at [164, 121] on button "14" at bounding box center [159, 123] width 26 height 11
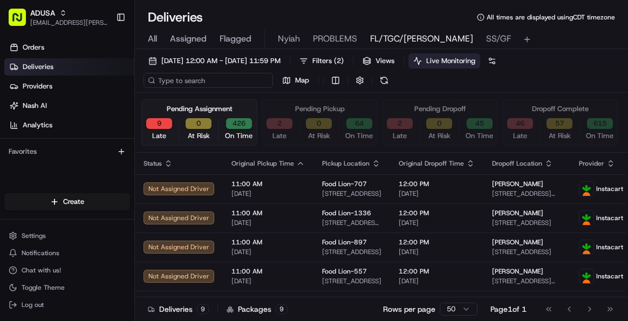
click at [191, 78] on input at bounding box center [209, 80] width 130 height 15
paste input "m709460054"
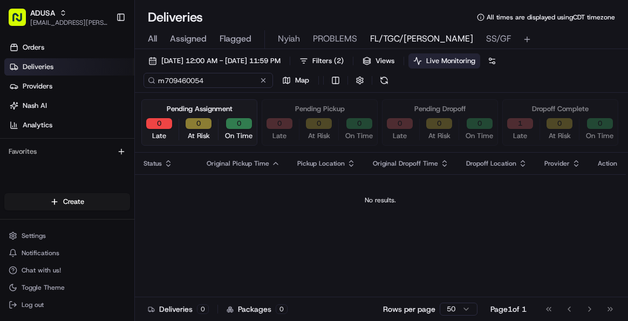
type input "m709460054"
click at [154, 37] on span "All" at bounding box center [152, 38] width 9 height 13
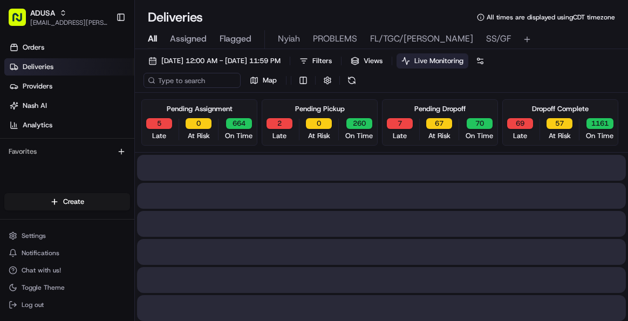
click at [154, 37] on span "All" at bounding box center [152, 38] width 9 height 13
click at [195, 82] on input at bounding box center [192, 80] width 97 height 15
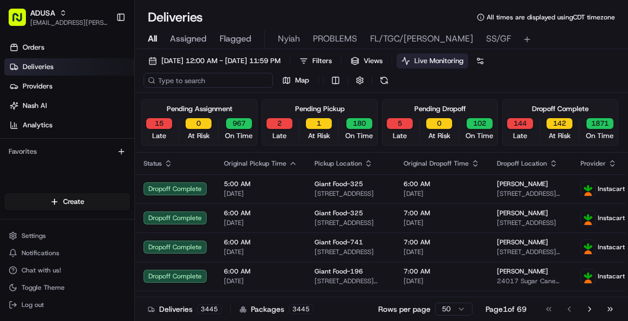
paste input "m709460054"
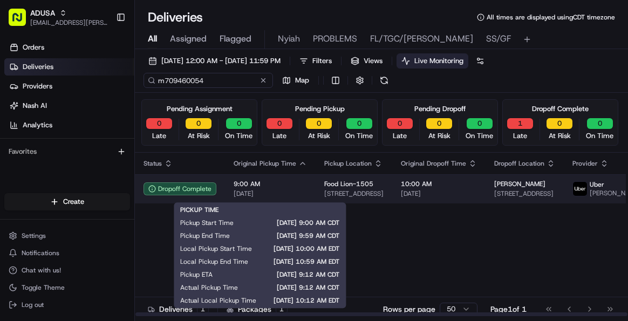
type input "m709460054"
click at [290, 188] on span "9:00 AM" at bounding box center [270, 184] width 73 height 9
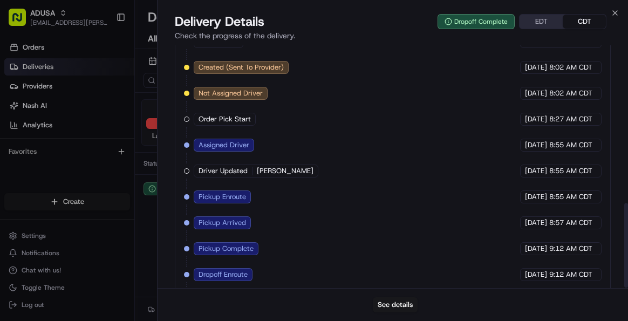
scroll to position [453, 0]
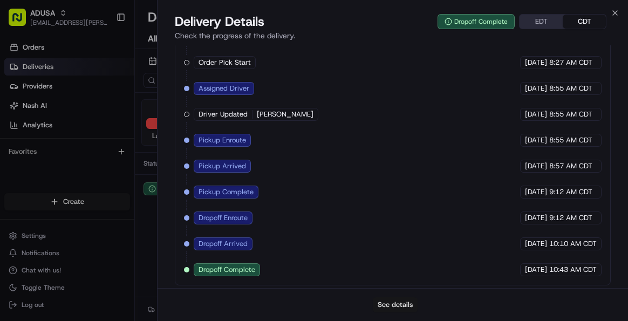
click at [393, 307] on button "See details" at bounding box center [395, 304] width 45 height 15
click at [614, 11] on icon "button" at bounding box center [615, 13] width 9 height 9
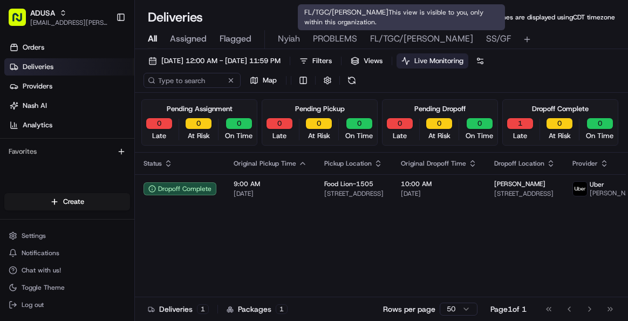
click at [394, 38] on span "FL/TGC/Martins" at bounding box center [421, 38] width 103 height 13
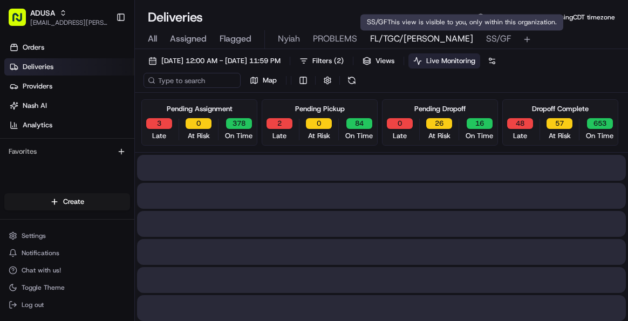
click at [475, 62] on span "Live Monitoring" at bounding box center [450, 61] width 49 height 10
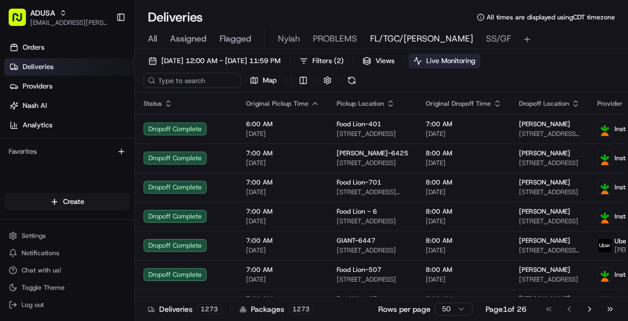
click at [475, 58] on span "Live Monitoring" at bounding box center [450, 61] width 49 height 10
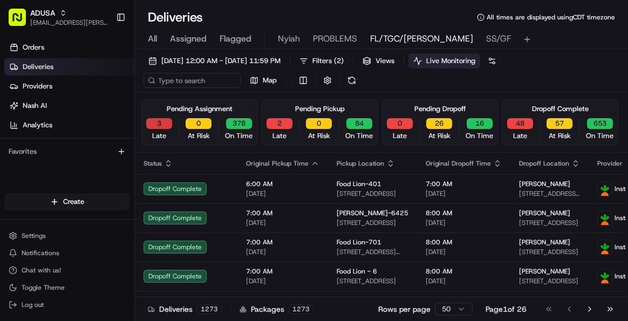
click at [160, 126] on button "3" at bounding box center [159, 123] width 26 height 11
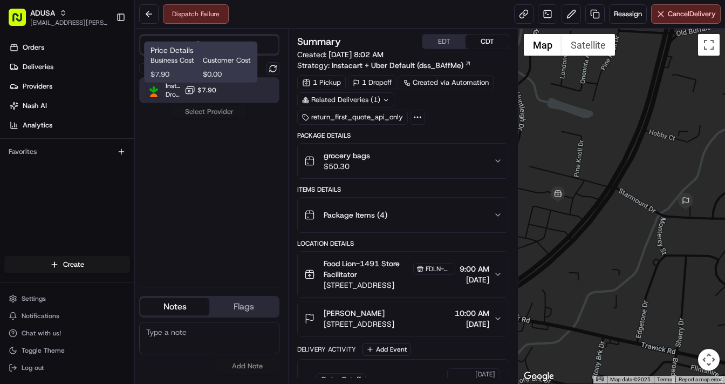
click at [201, 91] on span "$7.90" at bounding box center [207, 90] width 19 height 9
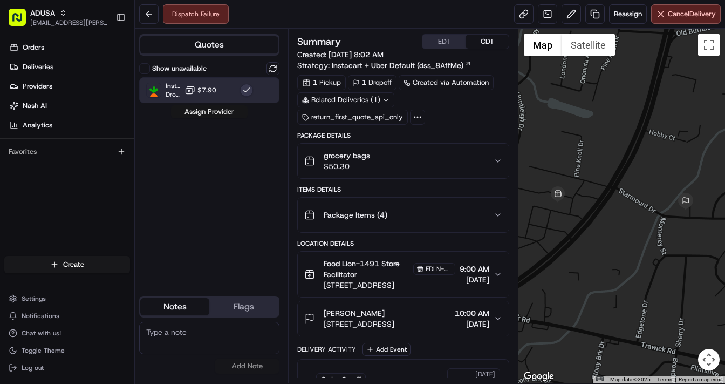
click at [202, 110] on button "Assign Provider" at bounding box center [209, 111] width 77 height 13
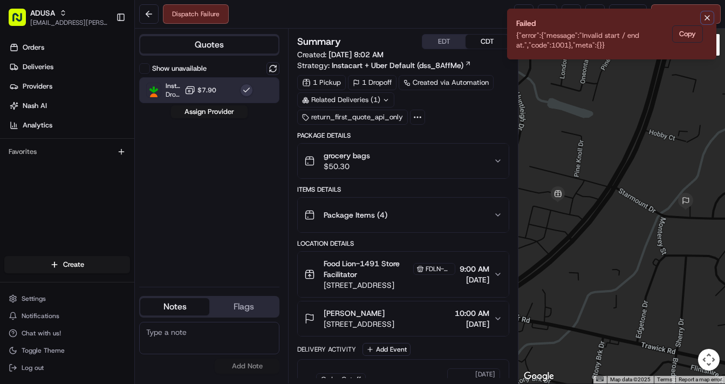
click at [705, 18] on icon "Notifications (F8)" at bounding box center [707, 17] width 9 height 9
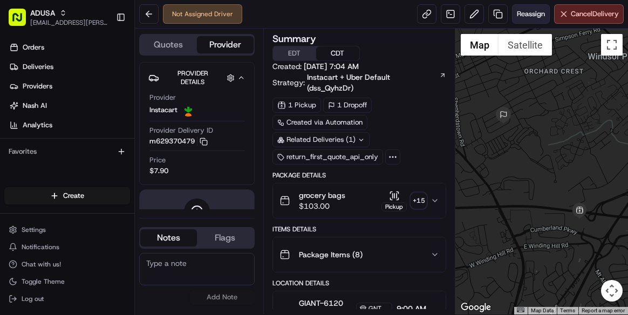
click at [525, 16] on span "Reassign" at bounding box center [531, 14] width 28 height 10
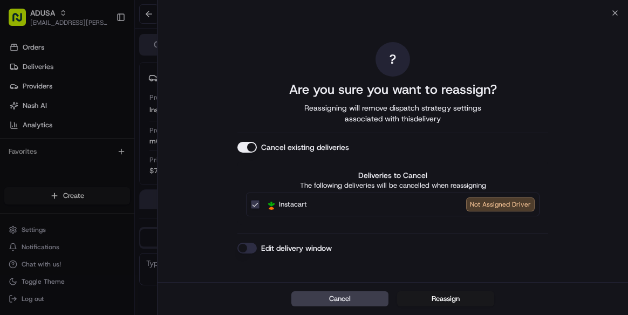
click at [249, 247] on button "Edit delivery window" at bounding box center [246, 248] width 19 height 11
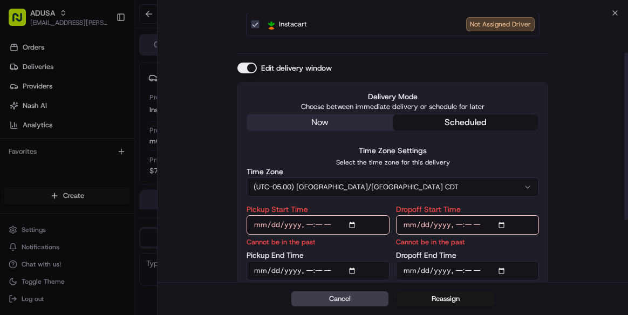
scroll to position [162, 0]
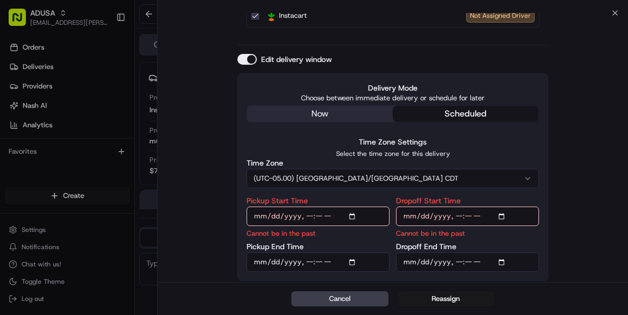
click at [352, 215] on input "Pickup Start Time" at bounding box center [318, 216] width 143 height 19
type input "2025-08-22T11:00"
click at [506, 217] on input "Dropoff Start Time" at bounding box center [467, 216] width 143 height 19
type input "2025-08-22T11:00"
click at [355, 263] on input "Pickup End Time" at bounding box center [318, 262] width 143 height 19
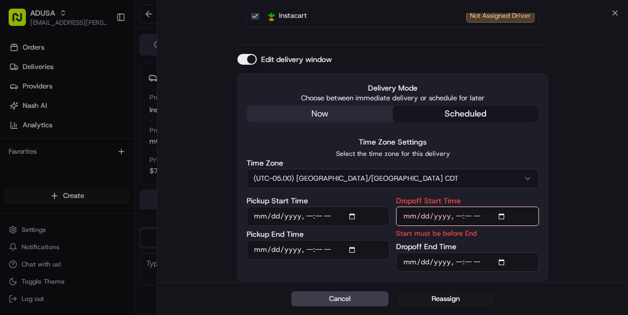
type input "2025-08-22T11:30"
click at [502, 261] on input "Dropoff End Time" at bounding box center [467, 262] width 143 height 19
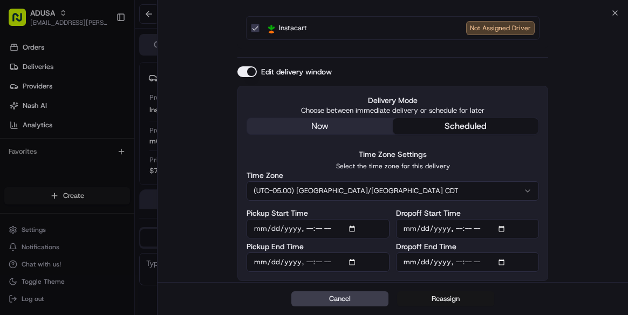
type input "[DATE]T12:00"
click at [434, 299] on button "Reassign" at bounding box center [445, 298] width 97 height 15
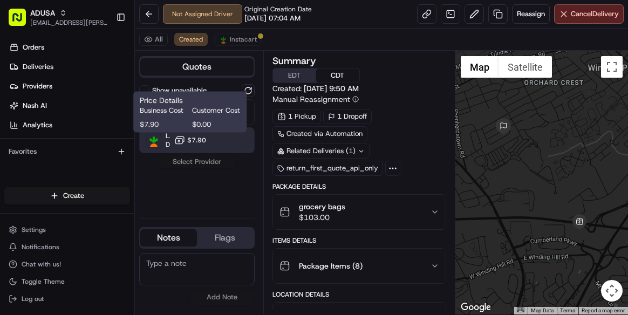
click at [190, 141] on span "$7.90" at bounding box center [196, 140] width 19 height 9
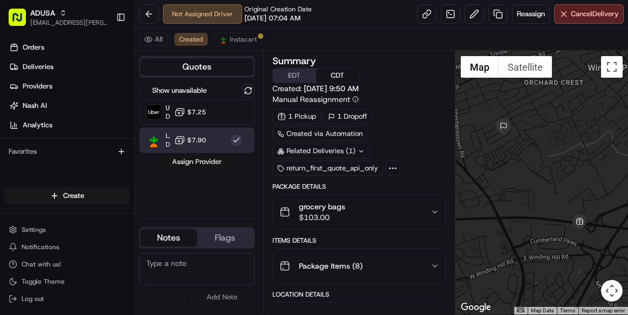
click at [207, 159] on button "Assign Provider" at bounding box center [197, 161] width 77 height 13
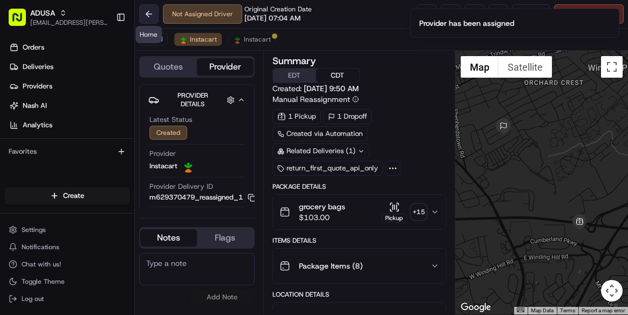
click at [147, 12] on button at bounding box center [148, 13] width 19 height 19
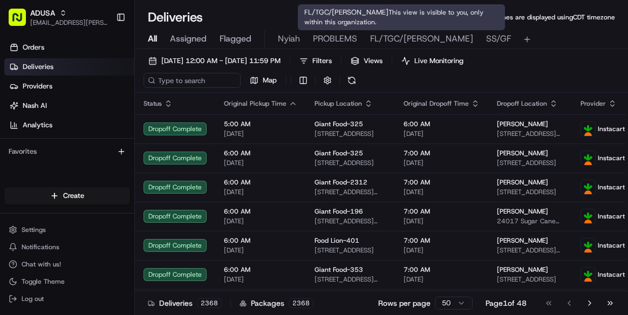
click at [404, 33] on span "FL/TGC/Martins" at bounding box center [421, 38] width 103 height 13
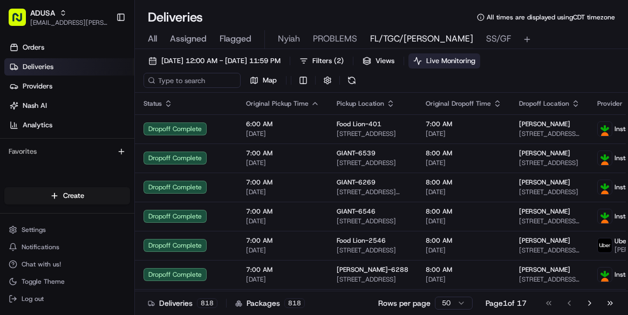
click at [471, 58] on span "Live Monitoring" at bounding box center [450, 61] width 49 height 10
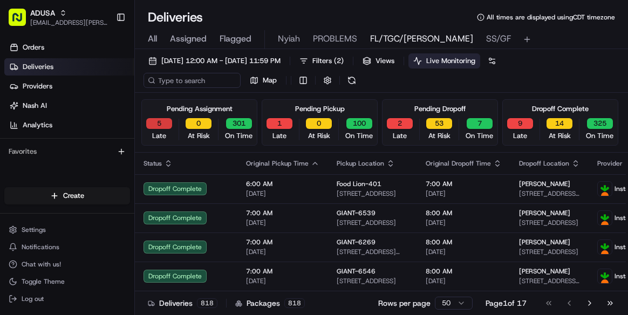
click at [162, 124] on button "5" at bounding box center [159, 123] width 26 height 11
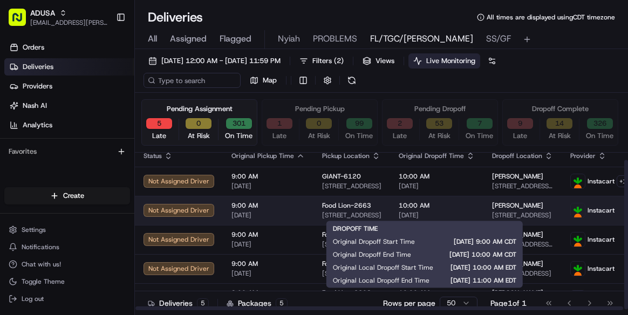
scroll to position [9, 0]
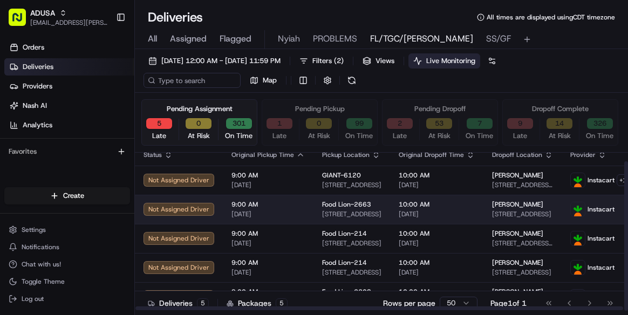
click at [464, 203] on span "10:00 AM" at bounding box center [437, 204] width 76 height 9
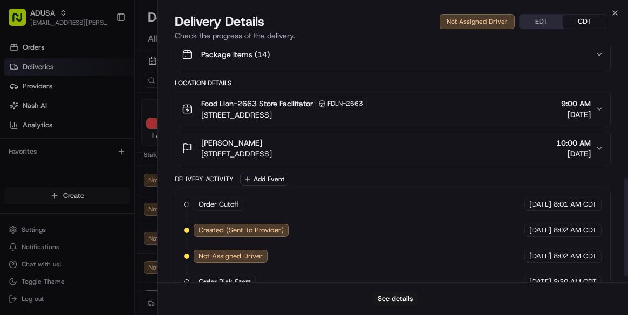
scroll to position [332, 0]
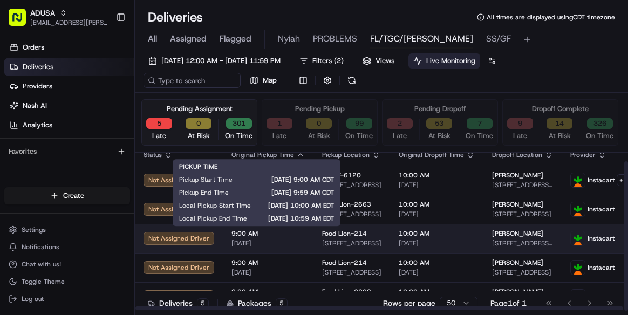
click at [287, 244] on span "[DATE]" at bounding box center [268, 243] width 73 height 9
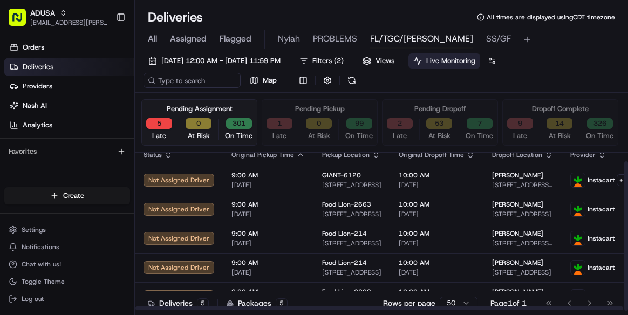
click at [451, 302] on html "ADUSA lanyia.patton@adusa.com Toggle Sidebar Orders Deliveries Providers Nash A…" at bounding box center [314, 157] width 628 height 315
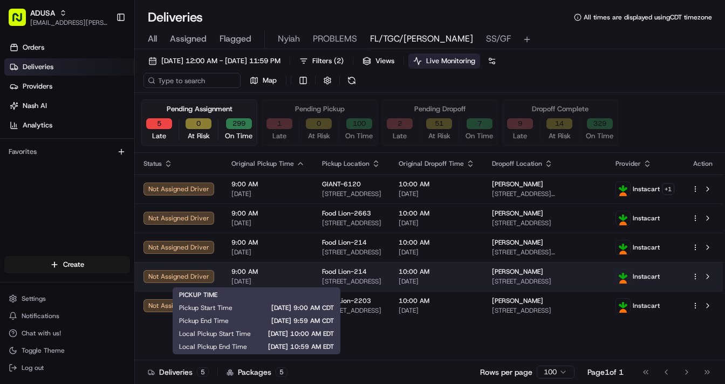
click at [297, 277] on span "08/22/2025" at bounding box center [268, 281] width 73 height 9
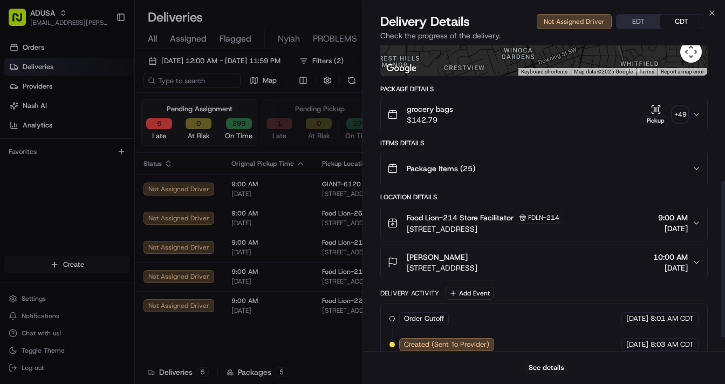
scroll to position [289, 0]
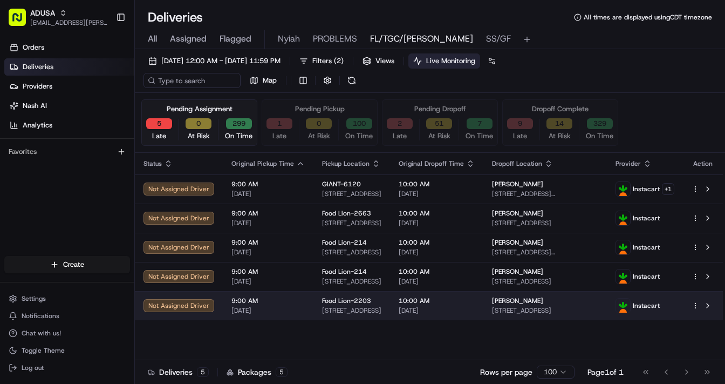
click at [282, 302] on span "9:00 AM" at bounding box center [268, 300] width 73 height 9
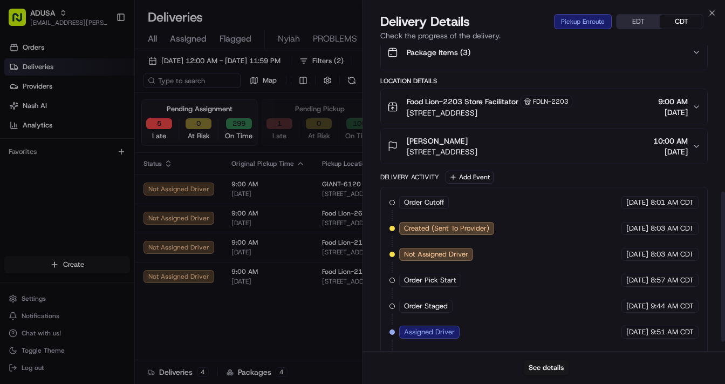
scroll to position [315, 0]
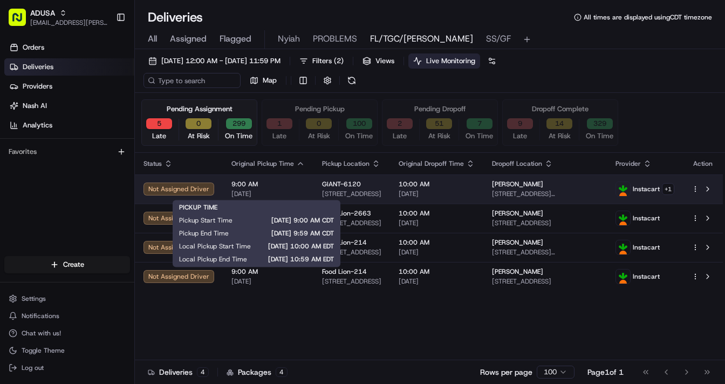
click at [298, 193] on span "08/22/2025" at bounding box center [268, 193] width 73 height 9
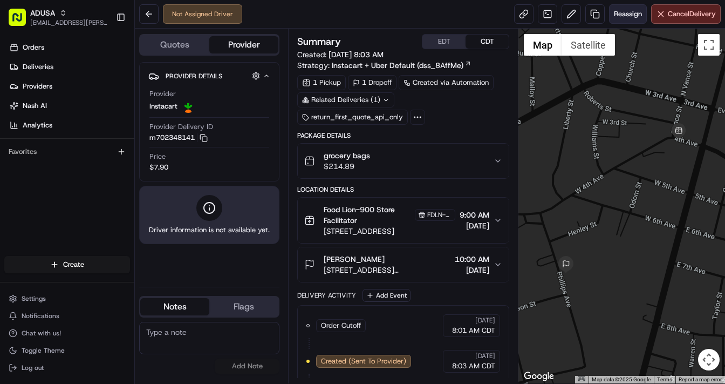
click at [628, 15] on span "Reassign" at bounding box center [628, 14] width 28 height 10
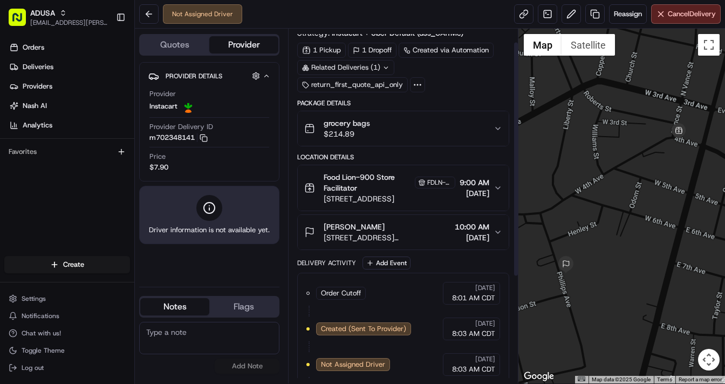
scroll to position [179, 0]
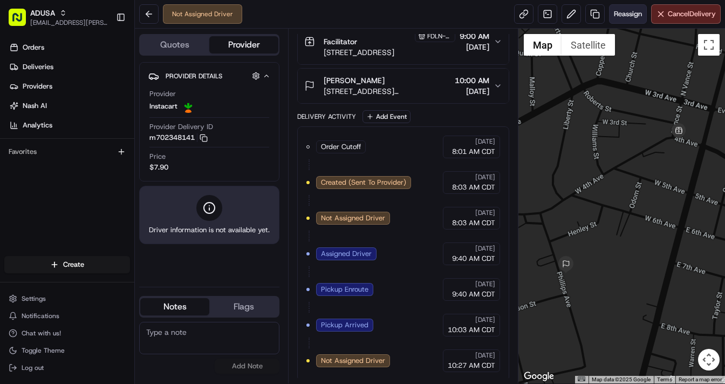
click at [629, 12] on span "Reassign" at bounding box center [628, 14] width 28 height 10
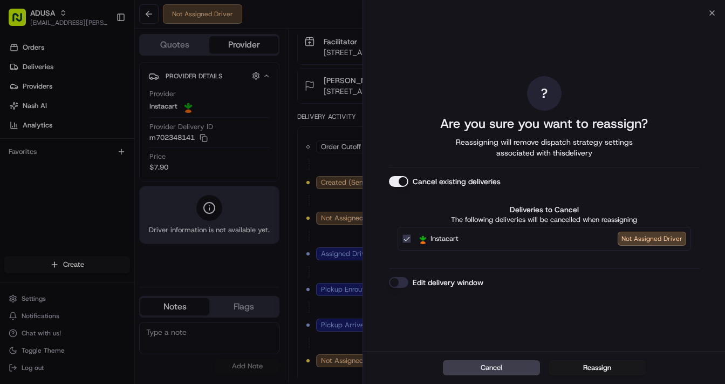
click at [400, 280] on button "Edit delivery window" at bounding box center [398, 282] width 19 height 11
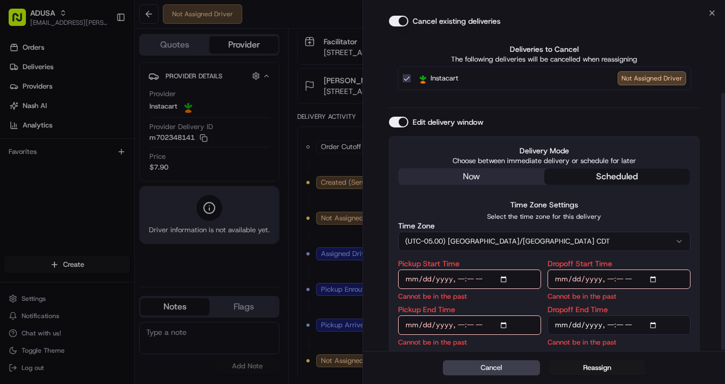
scroll to position [106, 0]
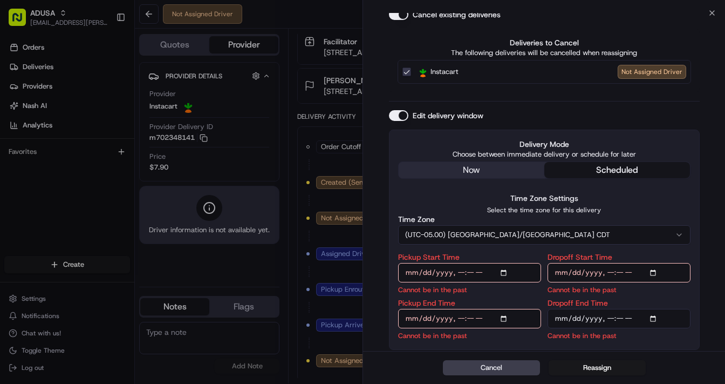
click at [501, 271] on input "Pickup Start Time" at bounding box center [469, 272] width 143 height 19
type input "2025-08-22T12:00"
click at [656, 270] on input "Dropoff Start Time" at bounding box center [619, 272] width 143 height 19
type input "2025-08-22T12:00"
click at [506, 320] on input "Pickup End Time" at bounding box center [469, 318] width 143 height 19
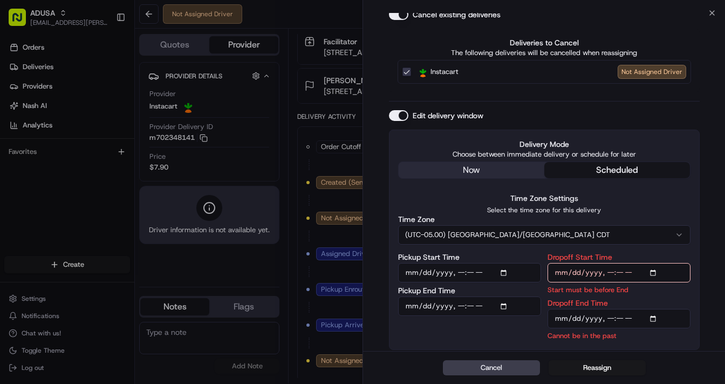
type input "2025-08-22T12:30"
click at [655, 314] on input "Dropoff End Time" at bounding box center [619, 318] width 143 height 19
click at [665, 356] on div "Cancel Reassign" at bounding box center [544, 367] width 362 height 33
click at [656, 312] on input "Dropoff End Time" at bounding box center [619, 318] width 143 height 19
click at [655, 316] on input "Dropoff End Time" at bounding box center [619, 318] width 143 height 19
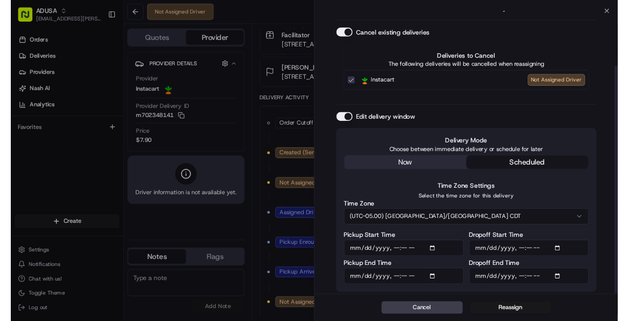
scroll to position [81, 0]
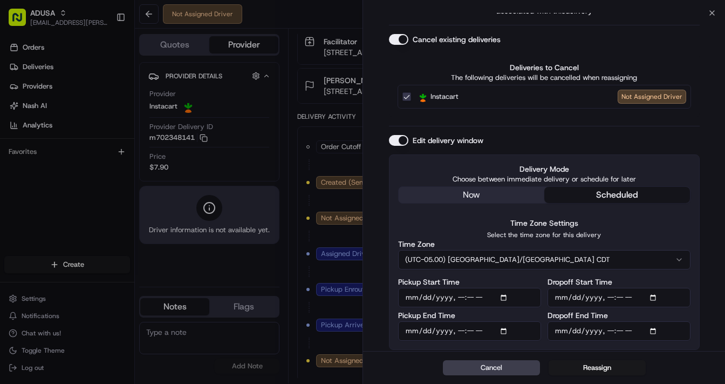
type input "[DATE]T13:00"
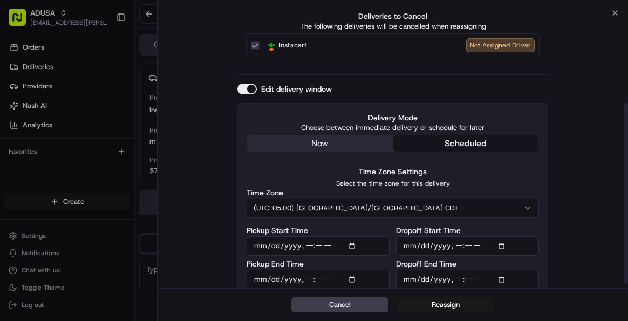
scroll to position [144, 0]
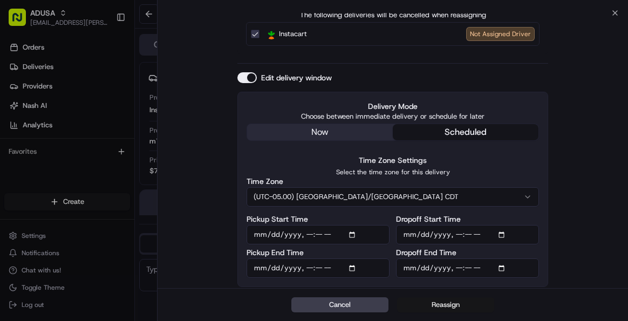
click at [440, 302] on button "Reassign" at bounding box center [445, 304] width 97 height 15
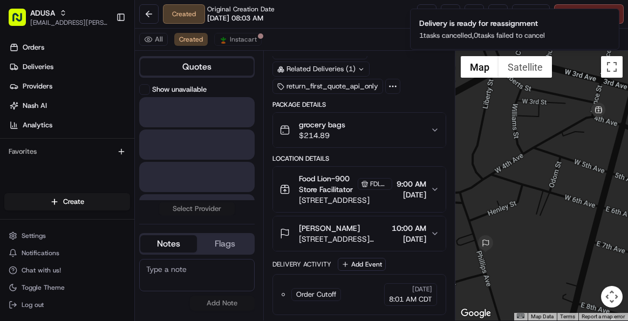
scroll to position [80, 0]
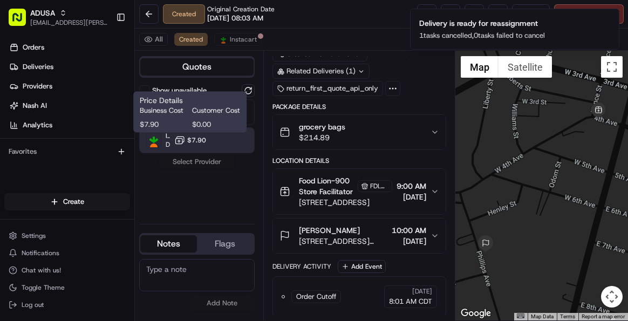
click at [194, 141] on span "$7.90" at bounding box center [196, 140] width 19 height 9
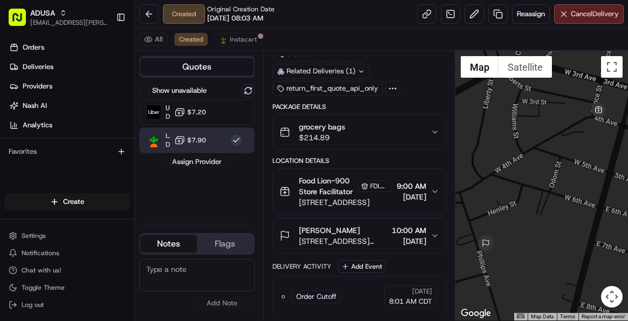
click at [201, 162] on button "Assign Provider" at bounding box center [197, 161] width 77 height 13
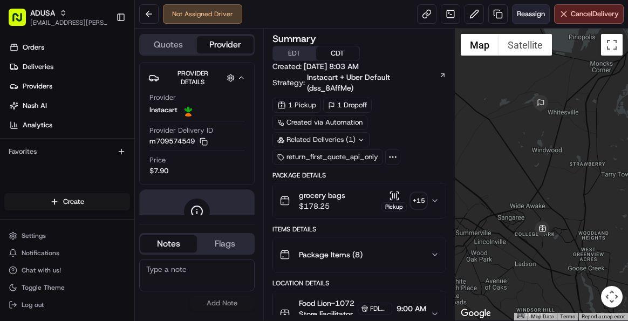
click at [528, 13] on span "Reassign" at bounding box center [531, 14] width 28 height 10
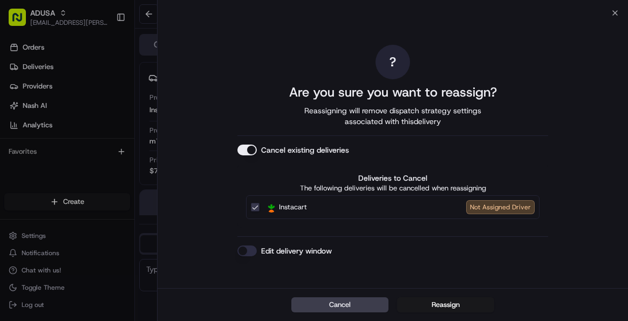
click at [246, 248] on button "Edit delivery window" at bounding box center [246, 251] width 19 height 11
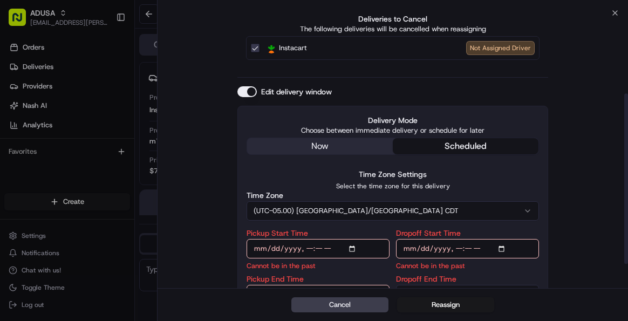
scroll to position [168, 0]
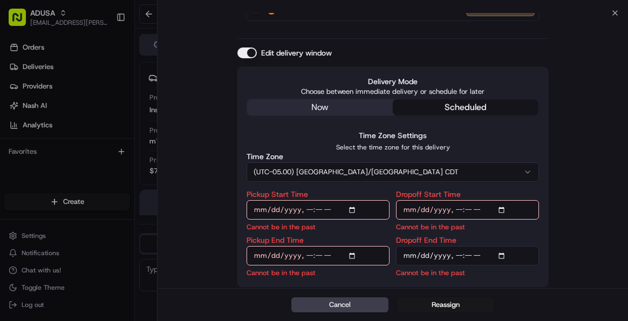
click at [352, 208] on input "Pickup Start Time" at bounding box center [318, 209] width 143 height 19
type input "[DATE]T12:00"
click at [507, 207] on input "Dropoff Start Time" at bounding box center [467, 209] width 143 height 19
type input "[DATE]T12:00"
click at [354, 254] on input "Pickup End Time" at bounding box center [318, 255] width 143 height 19
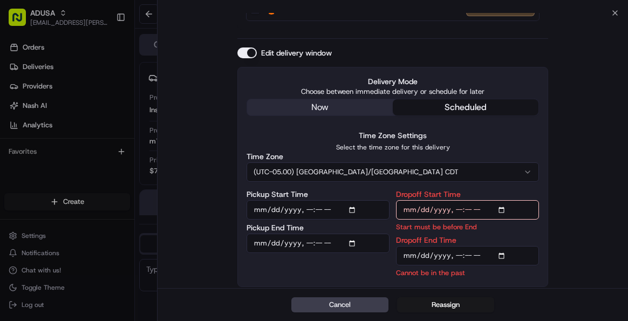
type input "[DATE]T12:30"
click at [505, 253] on input "Dropoff End Time" at bounding box center [467, 255] width 143 height 19
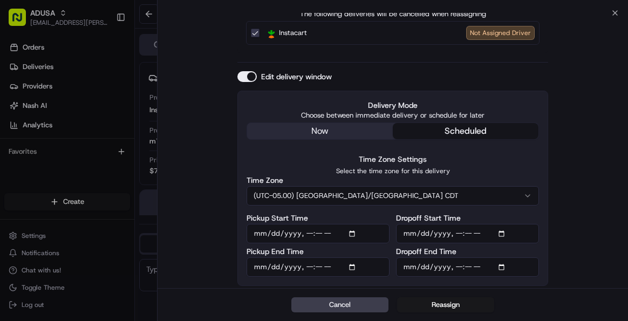
scroll to position [144, 0]
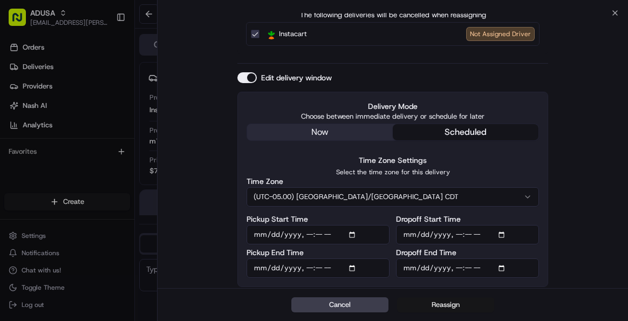
type input "[DATE]T13:00"
click at [445, 302] on button "Reassign" at bounding box center [445, 304] width 97 height 15
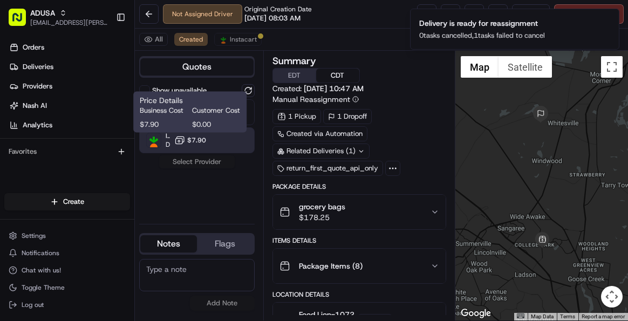
click at [192, 139] on span "$7.90" at bounding box center [196, 140] width 19 height 9
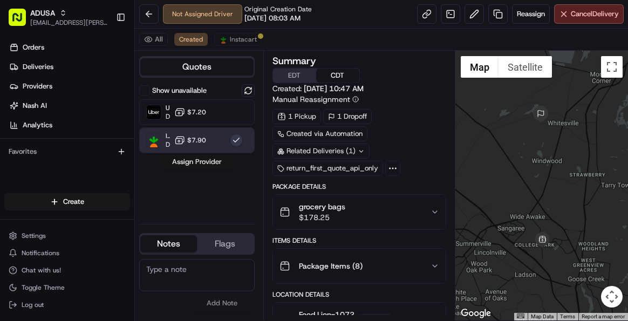
click at [194, 161] on button "Assign Provider" at bounding box center [197, 161] width 77 height 13
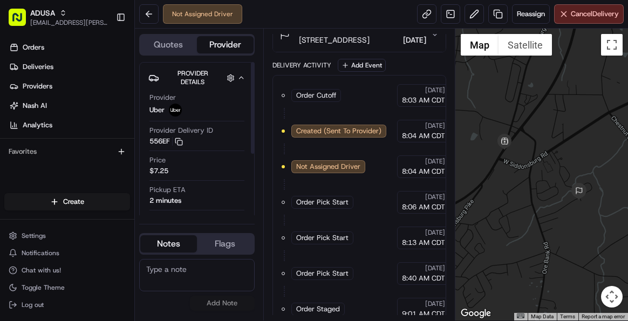
drag, startPoint x: 253, startPoint y: 149, endPoint x: 266, endPoint y: 130, distance: 23.3
click at [255, 130] on div at bounding box center [253, 108] width 4 height 92
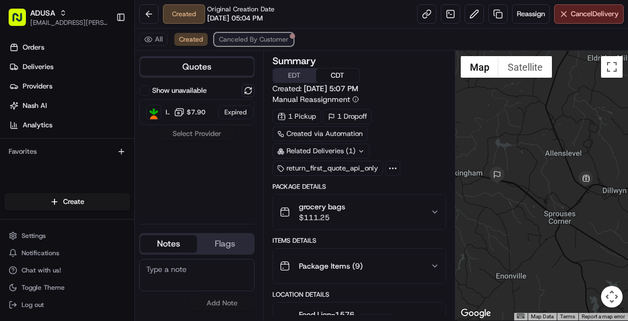
click at [244, 41] on span "Canceled By Customer" at bounding box center [254, 39] width 70 height 9
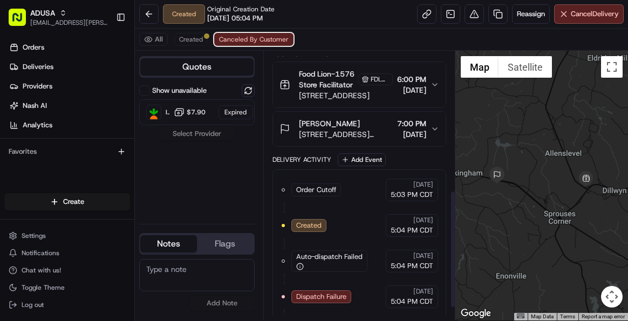
scroll to position [87, 0]
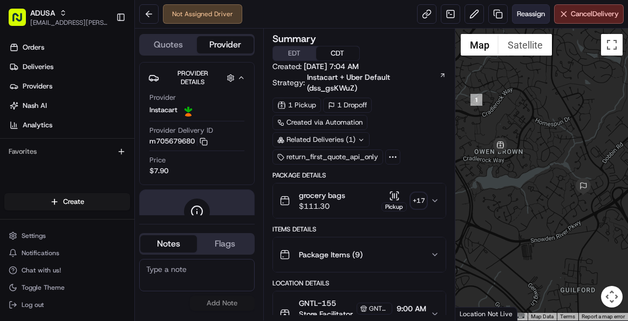
click at [529, 17] on span "Reassign" at bounding box center [531, 14] width 28 height 10
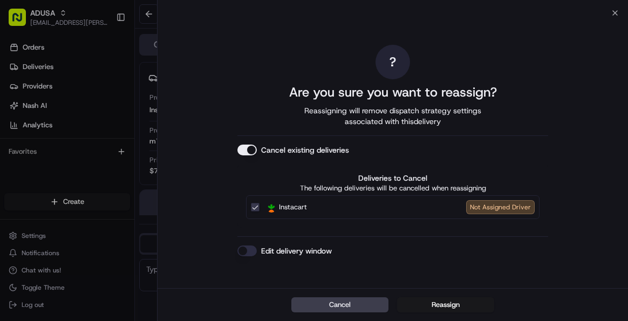
click at [246, 250] on button "Edit delivery window" at bounding box center [246, 251] width 19 height 11
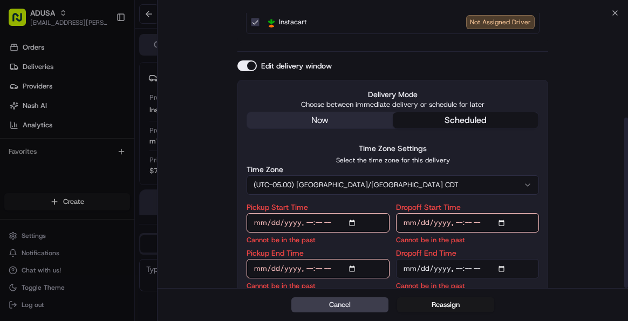
scroll to position [168, 0]
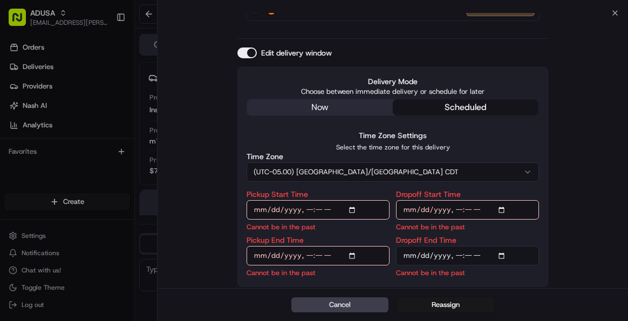
click at [354, 209] on input "Pickup Start Time" at bounding box center [318, 209] width 143 height 19
type input "[DATE]T13:00"
click at [504, 209] on input "Dropoff Start Time" at bounding box center [467, 209] width 143 height 19
type input "[DATE]T13:00"
click at [351, 255] on input "Pickup End Time" at bounding box center [318, 255] width 143 height 19
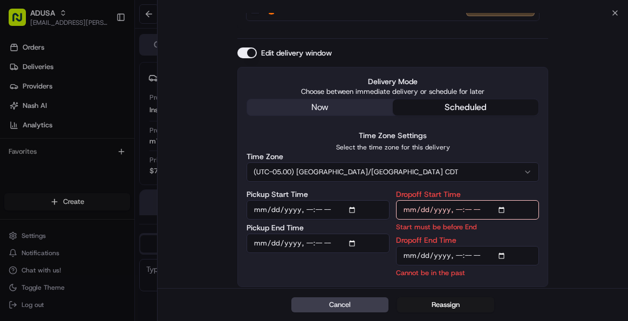
type input "[DATE]T13:30"
click at [507, 255] on input "Dropoff End Time" at bounding box center [467, 255] width 143 height 19
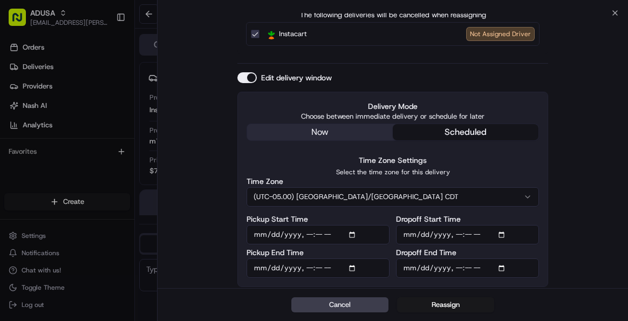
type input "[DATE]T14:00"
click at [570, 276] on div "? Are you sure you want to reassign? Reassigning will remove dispatch strategy …" at bounding box center [393, 79] width 471 height 420
click at [448, 307] on button "Reassign" at bounding box center [445, 304] width 97 height 15
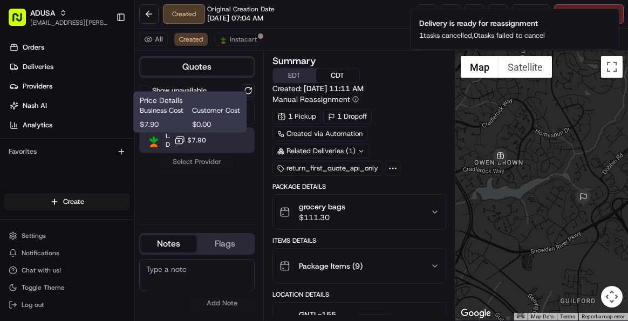
click at [192, 136] on span "$7.90" at bounding box center [196, 140] width 19 height 9
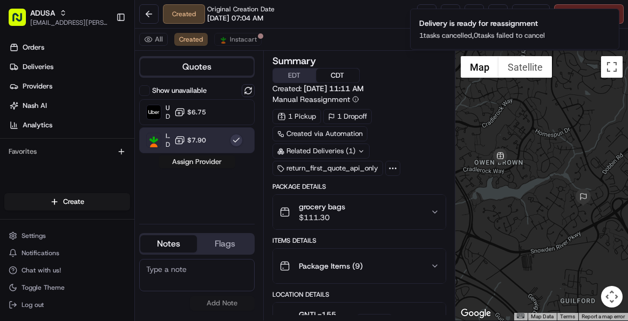
click at [197, 163] on button "Assign Provider" at bounding box center [197, 161] width 77 height 13
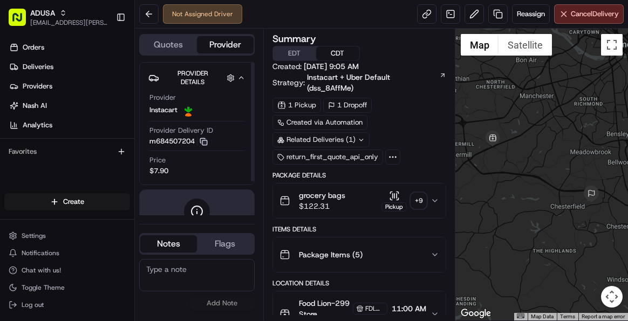
click at [207, 141] on icon "button" at bounding box center [204, 142] width 8 height 8
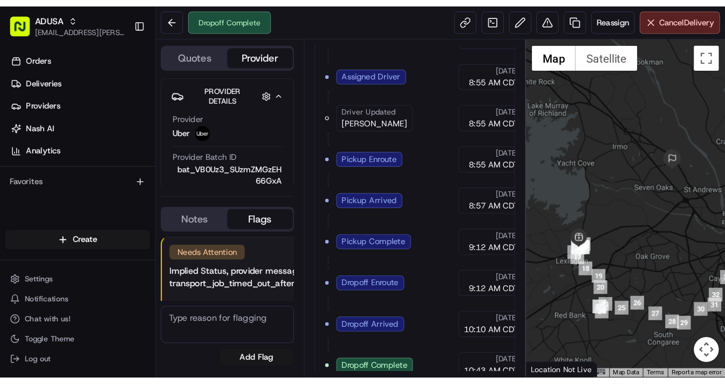
scroll to position [356, 0]
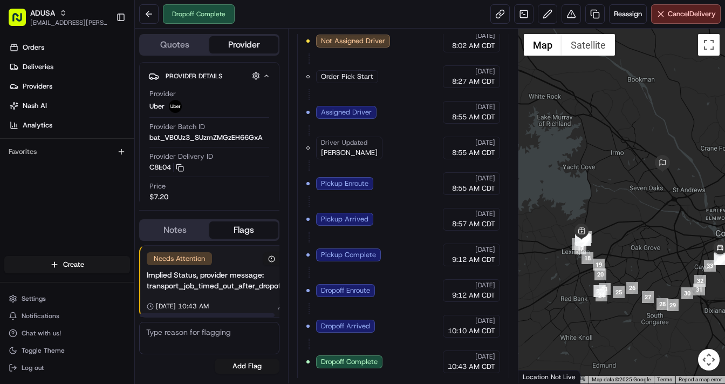
click at [175, 231] on button "Notes" at bounding box center [174, 229] width 69 height 17
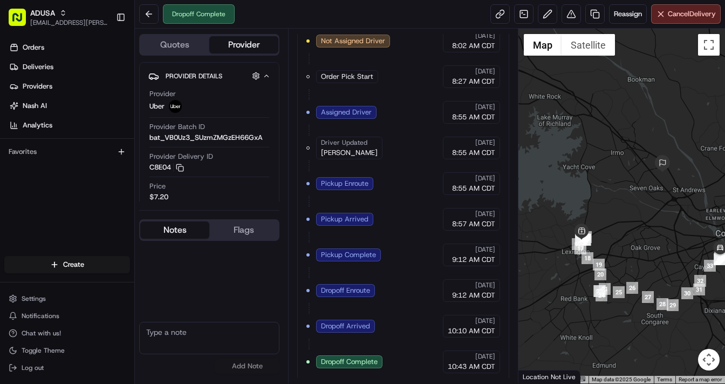
click at [256, 230] on button "Flags" at bounding box center [243, 229] width 69 height 17
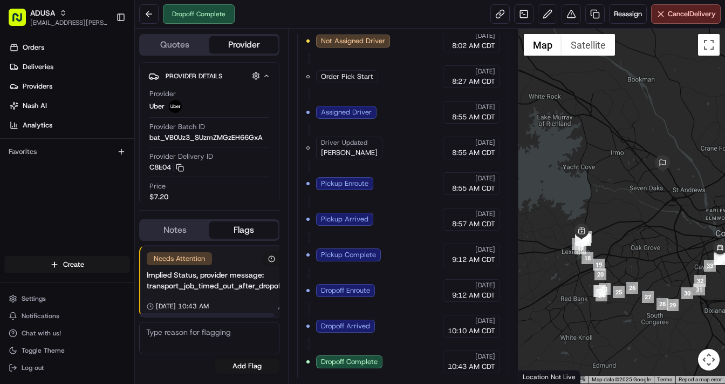
drag, startPoint x: 187, startPoint y: 291, endPoint x: 235, endPoint y: 283, distance: 49.3
drag, startPoint x: 267, startPoint y: 289, endPoint x: 187, endPoint y: 282, distance: 80.2
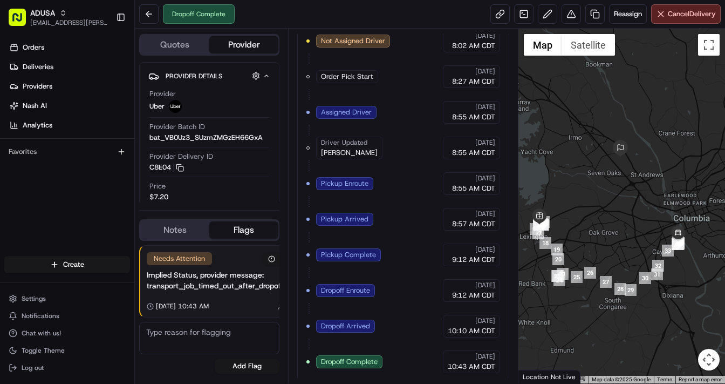
drag, startPoint x: 679, startPoint y: 275, endPoint x: 635, endPoint y: 259, distance: 46.4
click at [628, 259] on div at bounding box center [622, 206] width 207 height 355
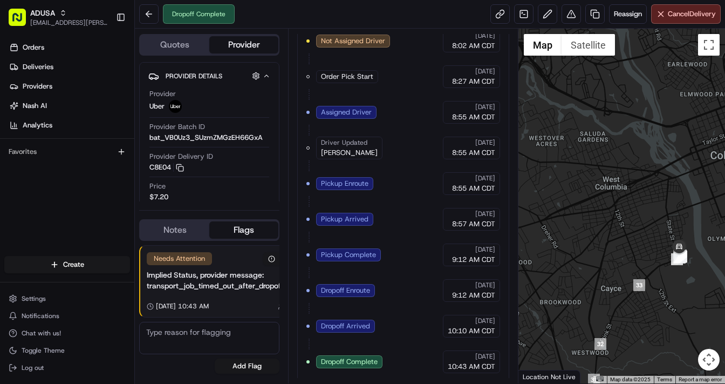
drag, startPoint x: 634, startPoint y: 247, endPoint x: 635, endPoint y: 257, distance: 9.8
click at [628, 257] on div at bounding box center [622, 206] width 207 height 355
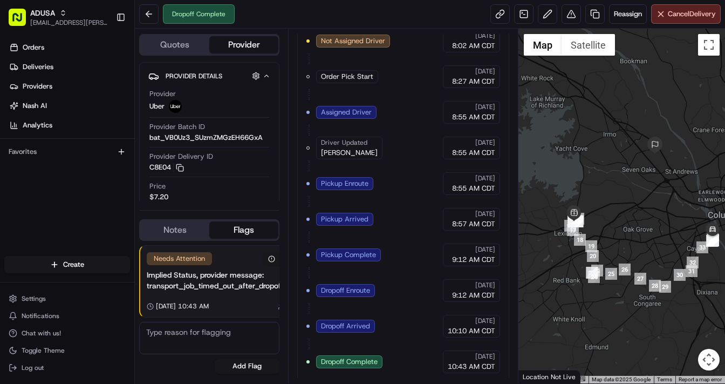
drag, startPoint x: 590, startPoint y: 207, endPoint x: 657, endPoint y: 192, distance: 68.7
click at [628, 192] on div at bounding box center [622, 206] width 207 height 355
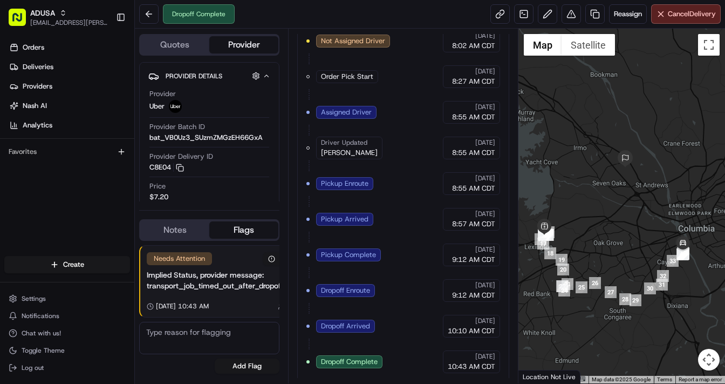
drag, startPoint x: 637, startPoint y: 219, endPoint x: 607, endPoint y: 233, distance: 33.8
click at [607, 233] on div at bounding box center [622, 206] width 207 height 355
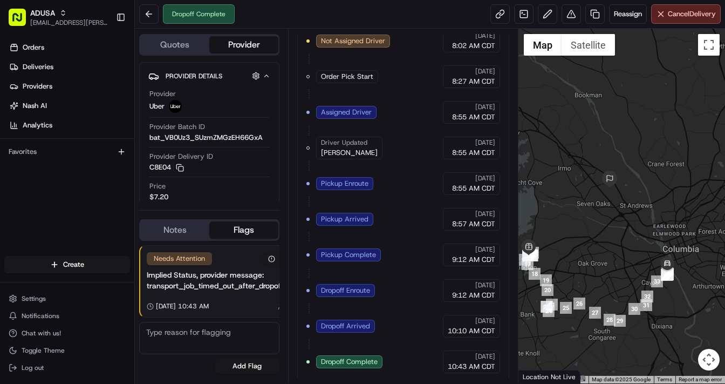
drag, startPoint x: 657, startPoint y: 221, endPoint x: 641, endPoint y: 243, distance: 26.7
click at [628, 243] on div at bounding box center [622, 206] width 207 height 355
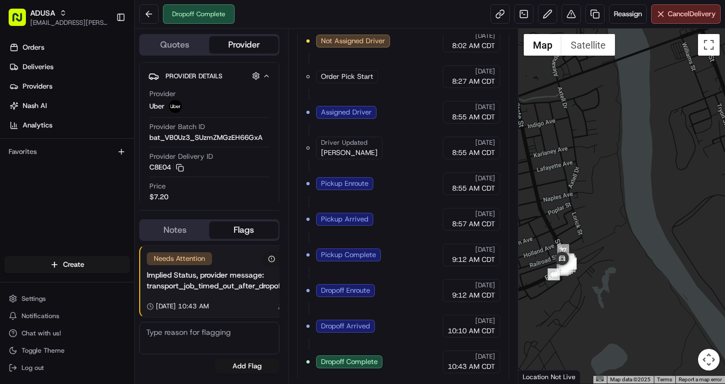
drag, startPoint x: 600, startPoint y: 299, endPoint x: 622, endPoint y: 266, distance: 40.3
click at [628, 226] on div at bounding box center [622, 206] width 207 height 355
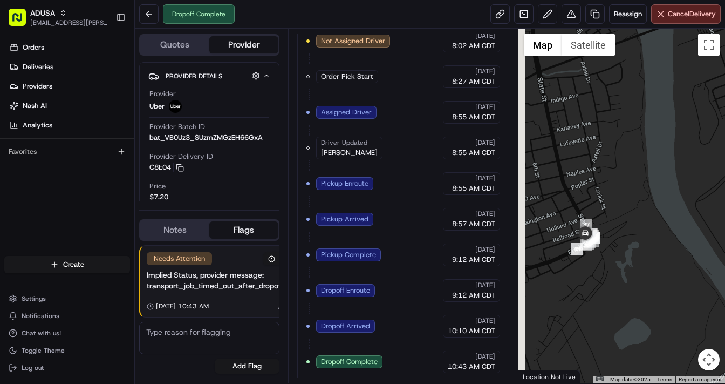
drag, startPoint x: 597, startPoint y: 291, endPoint x: 631, endPoint y: 275, distance: 37.4
click at [628, 275] on div at bounding box center [622, 206] width 207 height 355
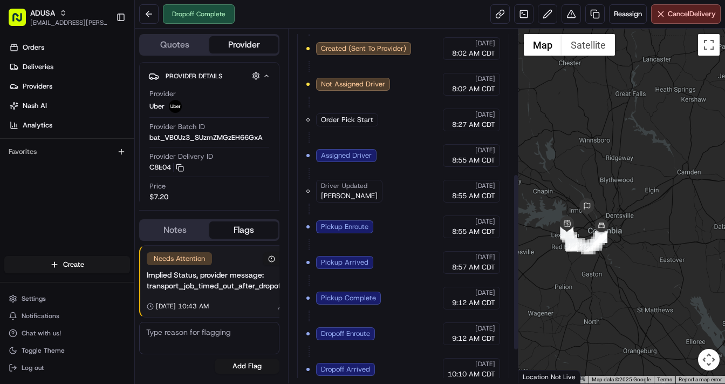
scroll to position [269, 0]
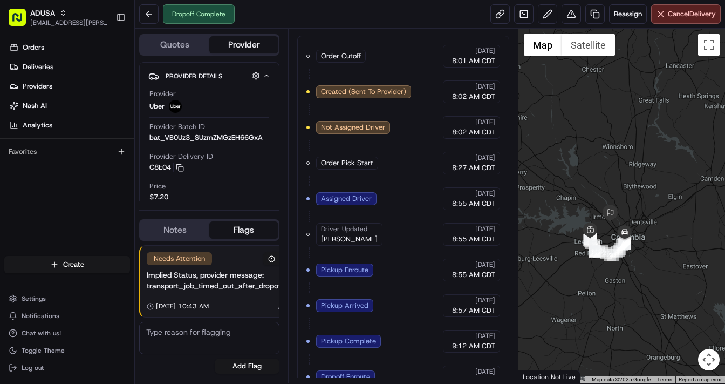
drag, startPoint x: 591, startPoint y: 267, endPoint x: 615, endPoint y: 274, distance: 25.1
click at [615, 274] on div at bounding box center [622, 206] width 207 height 355
click at [151, 13] on button at bounding box center [148, 13] width 19 height 19
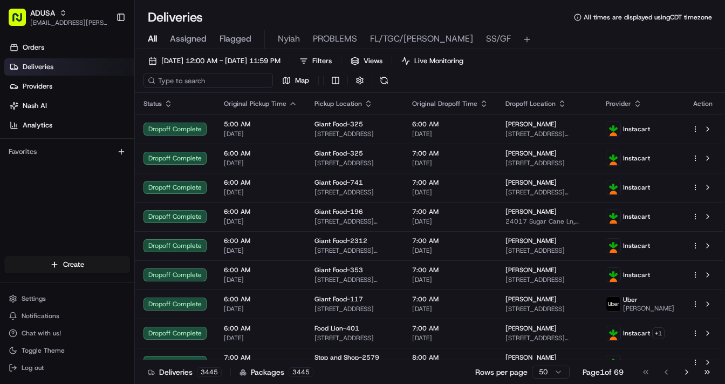
click at [208, 80] on input at bounding box center [209, 80] width 130 height 15
paste input "m709460054"
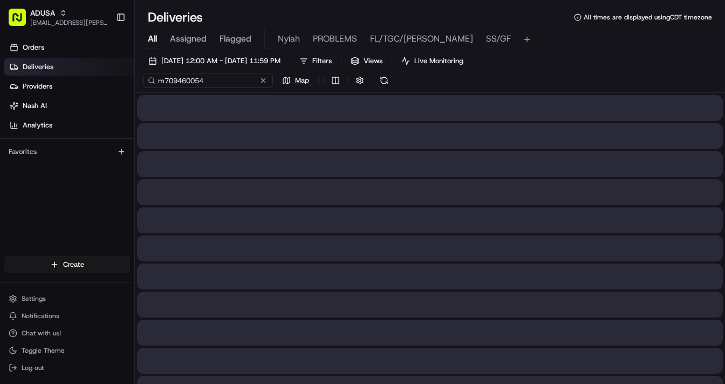
type input "m709460054"
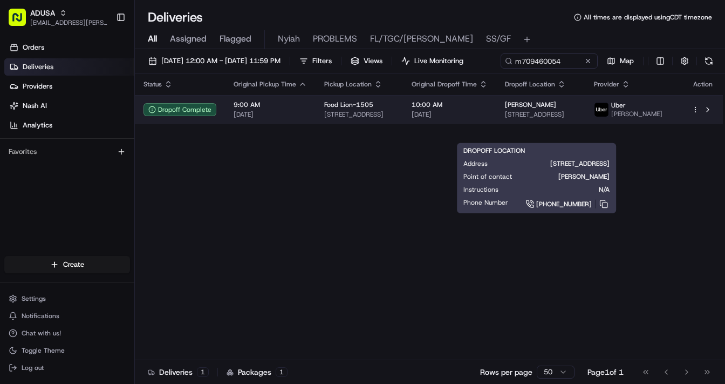
click at [512, 109] on span "Holly Pearson" at bounding box center [530, 104] width 51 height 9
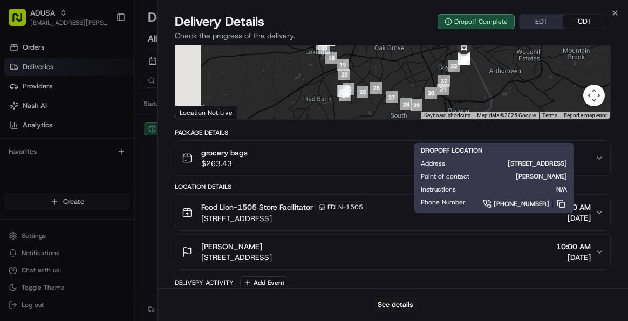
scroll to position [121, 0]
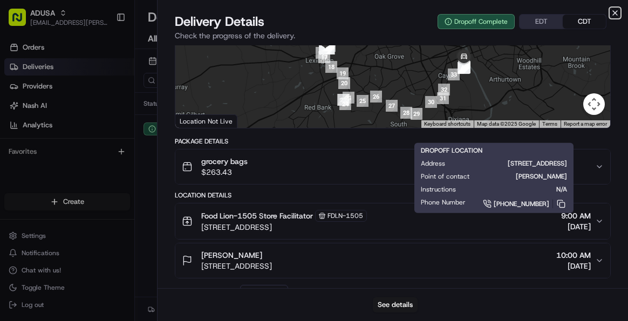
click at [615, 13] on icon "button" at bounding box center [615, 13] width 4 height 4
